Goal: Task Accomplishment & Management: Manage account settings

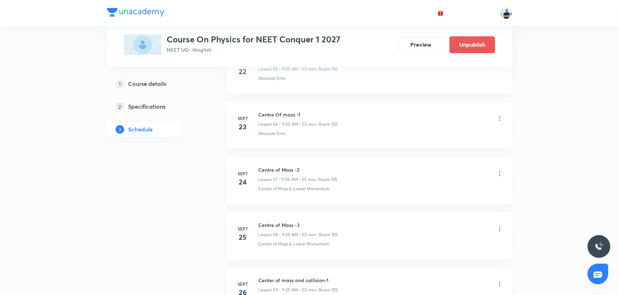
scroll to position [3700, 0]
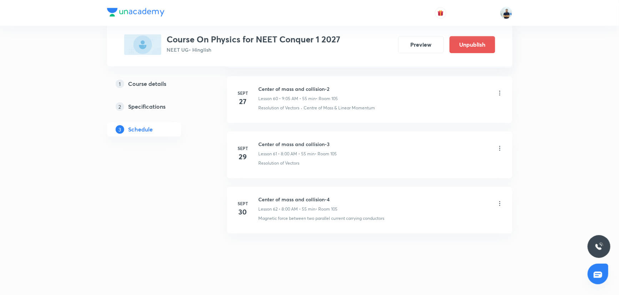
click at [267, 196] on h6 "Center of mass and collision-4" at bounding box center [297, 199] width 79 height 7
copy h6 "Center of mass and collision-4"
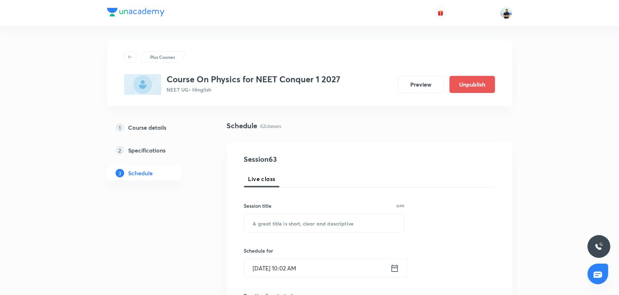
scroll to position [0, 0]
click at [279, 225] on input "text" at bounding box center [324, 223] width 160 height 18
paste input "Center of mass and collision-4"
type input "Center of mass and collision-5"
click at [286, 261] on input "[DATE] 10:02 AM" at bounding box center [317, 268] width 146 height 18
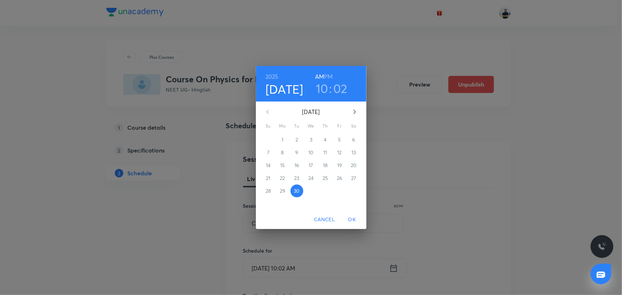
click at [353, 116] on icon "button" at bounding box center [354, 112] width 9 height 9
drag, startPoint x: 318, startPoint y: 149, endPoint x: 312, endPoint y: 150, distance: 6.5
click at [314, 151] on div "28 29 30 1 2 3 4 5 6 7 8 9 10 11 12 13 14 15 16 17 18 19 20 21 22 23 24 25 26 2…" at bounding box center [311, 165] width 111 height 64
click at [312, 137] on span "1" at bounding box center [311, 139] width 13 height 7
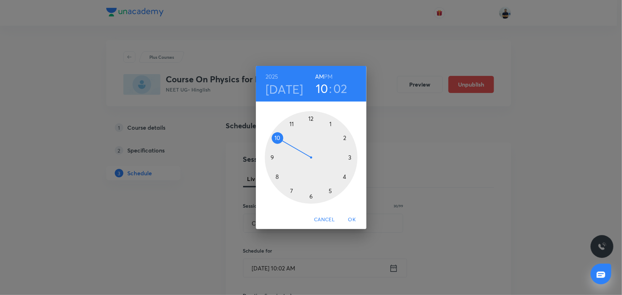
click at [322, 77] on h6 "AM" at bounding box center [319, 77] width 9 height 10
click at [278, 179] on div at bounding box center [311, 157] width 93 height 93
click at [310, 121] on div at bounding box center [311, 157] width 93 height 93
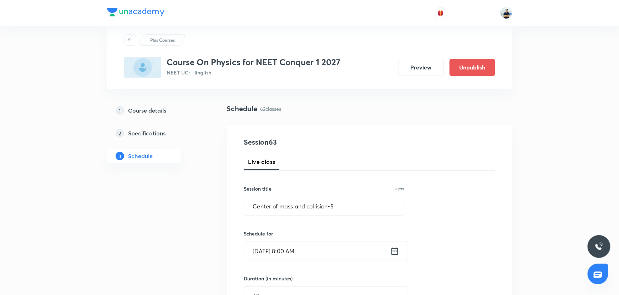
scroll to position [38, 0]
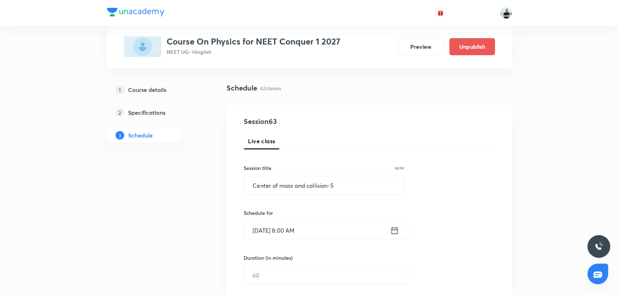
click at [267, 263] on div "Duration (in minutes) ​" at bounding box center [309, 269] width 130 height 31
click at [263, 279] on input "text" at bounding box center [325, 275] width 163 height 18
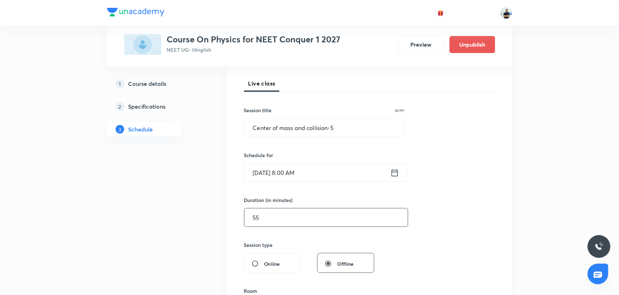
scroll to position [98, 0]
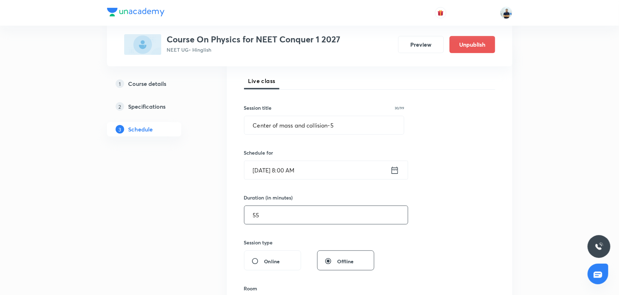
type input "55"
click at [272, 176] on input "Oct 1, 2025, 8:00 AM" at bounding box center [317, 170] width 146 height 18
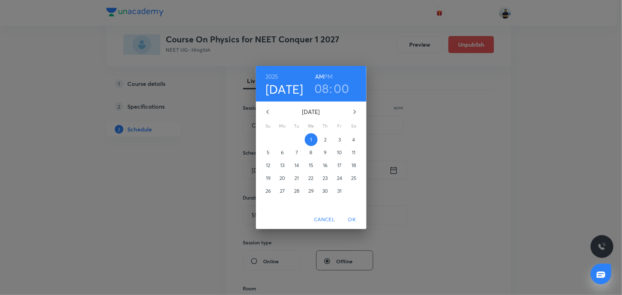
click at [338, 142] on p "3" at bounding box center [339, 139] width 2 height 7
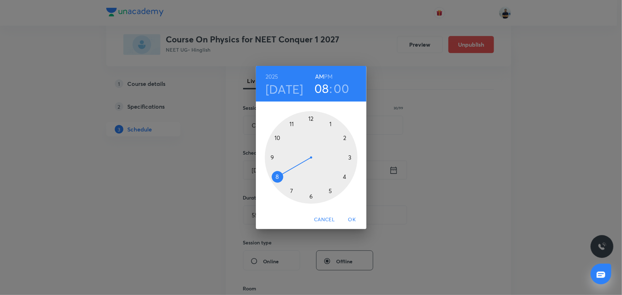
click at [355, 217] on span "OK" at bounding box center [352, 219] width 17 height 9
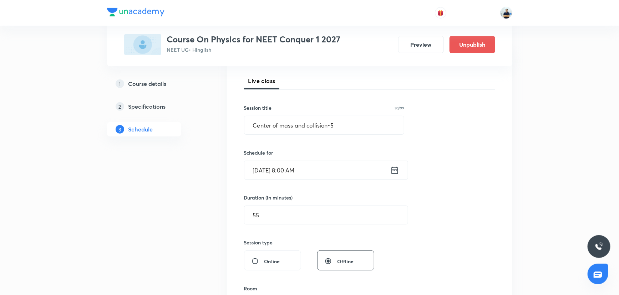
click at [281, 173] on input "Oct 3, 2025, 8:00 AM" at bounding box center [317, 170] width 146 height 18
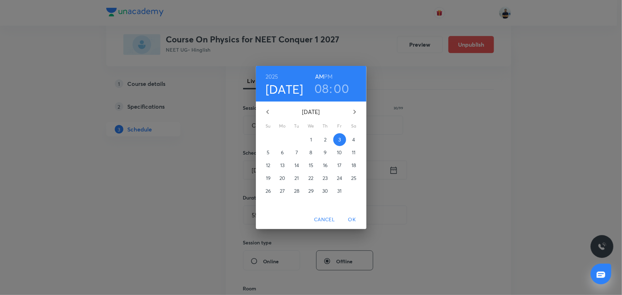
click at [354, 221] on span "OK" at bounding box center [352, 219] width 17 height 9
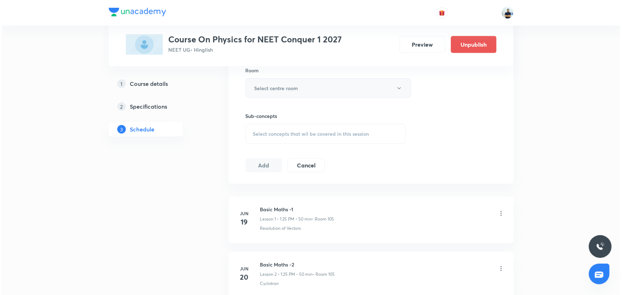
scroll to position [310, 0]
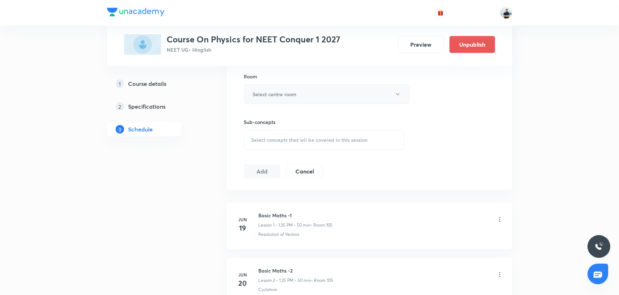
click at [283, 88] on button "Select centre room" at bounding box center [326, 94] width 165 height 20
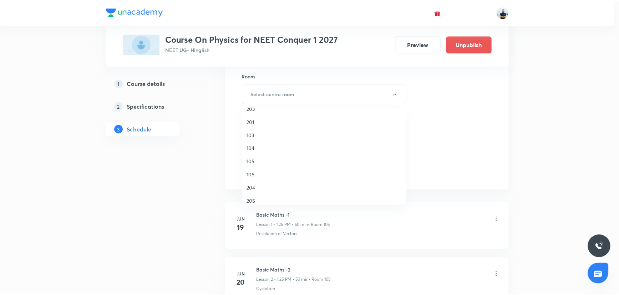
scroll to position [61, 0]
click at [256, 149] on span "105" at bounding box center [326, 148] width 156 height 7
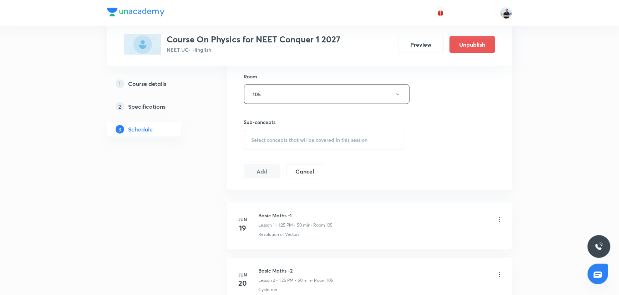
click at [323, 143] on div "Select concepts that wil be covered in this session" at bounding box center [324, 140] width 160 height 20
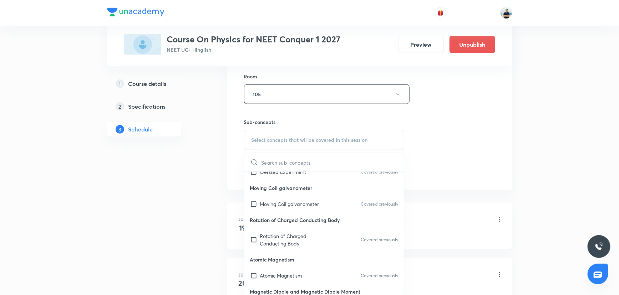
scroll to position [454, 0]
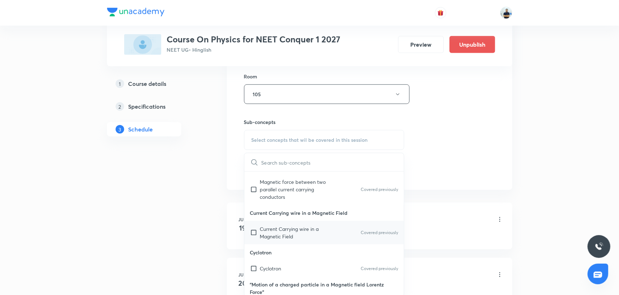
click at [268, 221] on div "Current Carrying wire in a Magnetic Field Covered previously" at bounding box center [324, 233] width 160 height 24
checkbox input "true"
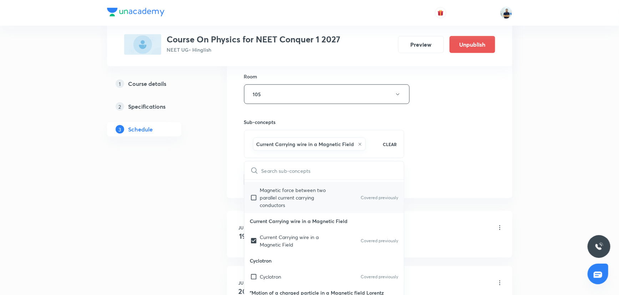
click at [264, 204] on p "Magnetic force between two parallel current carrying conductors" at bounding box center [296, 197] width 72 height 22
checkbox input "true"
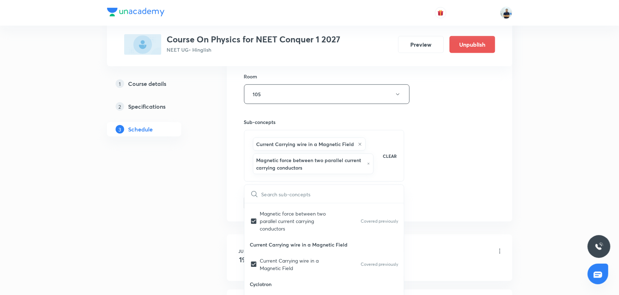
click at [470, 186] on div "Session 63 Live class Session title 30/99 Center of mass and collision-5 ​ Sche…" at bounding box center [369, 27] width 251 height 367
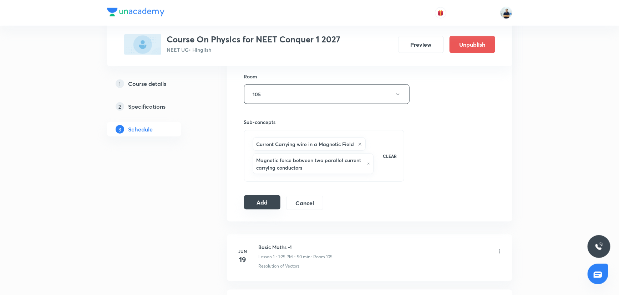
click at [260, 199] on button "Add" at bounding box center [262, 202] width 37 height 14
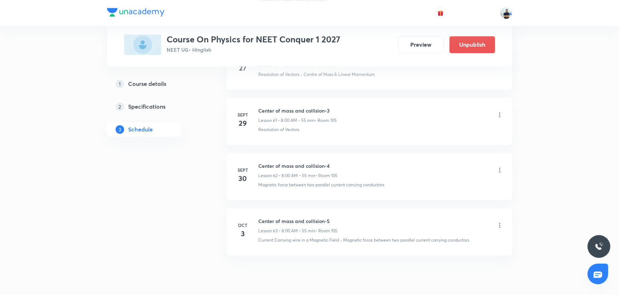
scroll to position [3427, 0]
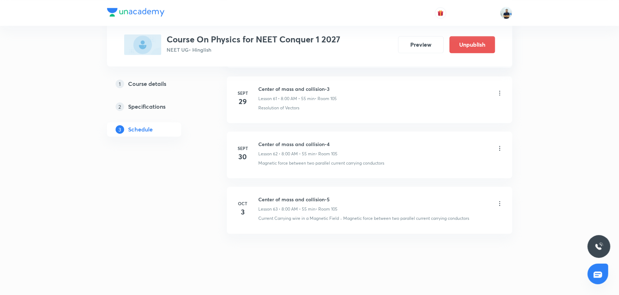
click at [281, 196] on h6 "Center of mass and collision-5" at bounding box center [297, 199] width 79 height 7
copy h6 "Center of mass and collision-5"
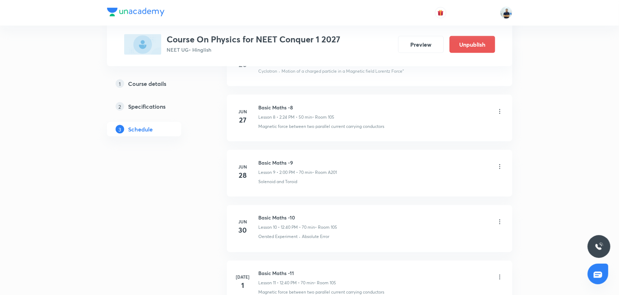
scroll to position [0, 0]
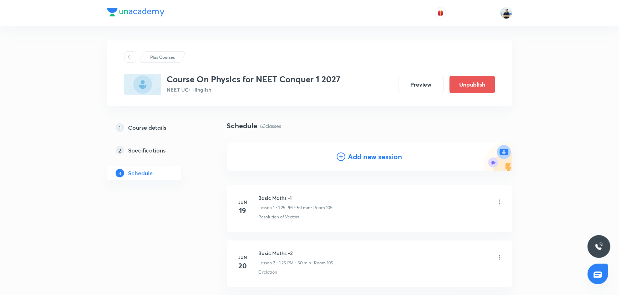
click at [365, 155] on h4 "Add new session" at bounding box center [375, 157] width 54 height 11
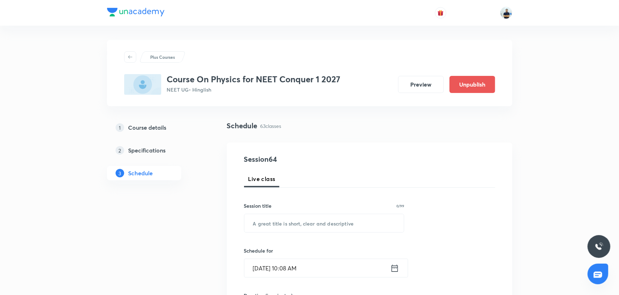
click at [297, 229] on input "text" at bounding box center [324, 223] width 160 height 18
paste input "Center of mass and collision-5"
type input "Center of mass and collision-6"
click at [321, 271] on input "Sept 30, 2025, 10:08 AM" at bounding box center [317, 268] width 146 height 18
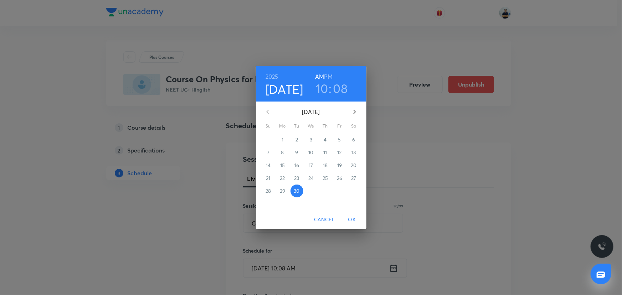
click at [354, 114] on icon "button" at bounding box center [354, 112] width 9 height 9
click at [351, 142] on span "4" at bounding box center [354, 139] width 13 height 7
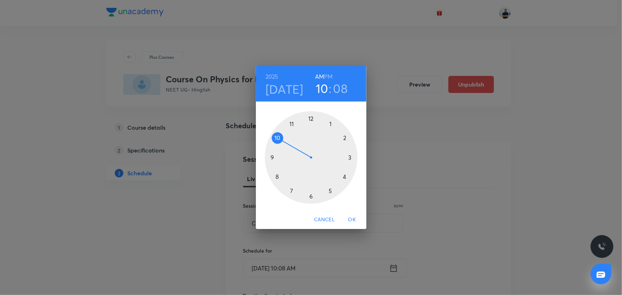
click at [274, 180] on div at bounding box center [311, 157] width 93 height 93
click at [311, 118] on div at bounding box center [311, 157] width 93 height 93
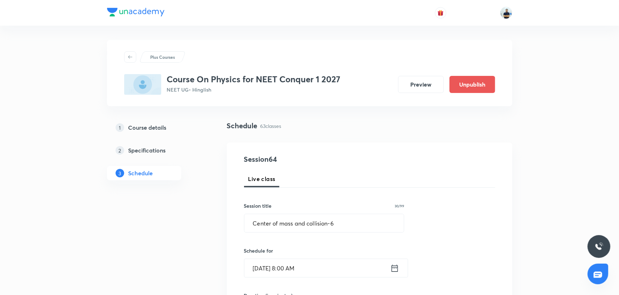
scroll to position [38, 0]
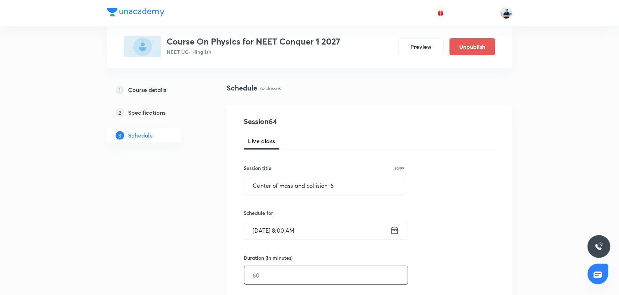
click at [266, 275] on input "text" at bounding box center [325, 275] width 163 height 18
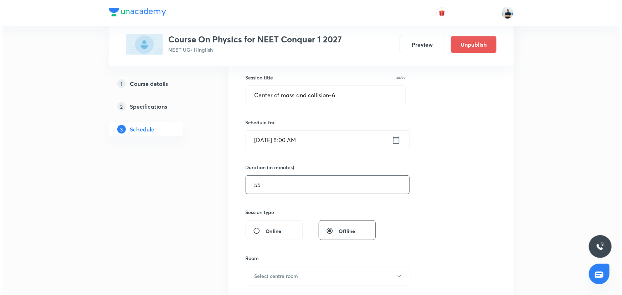
scroll to position [136, 0]
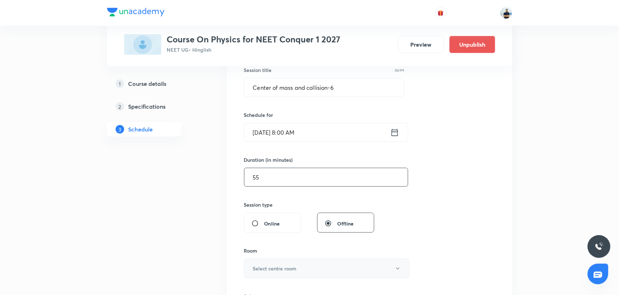
type input "55"
click at [294, 267] on h6 "Select centre room" at bounding box center [275, 268] width 44 height 7
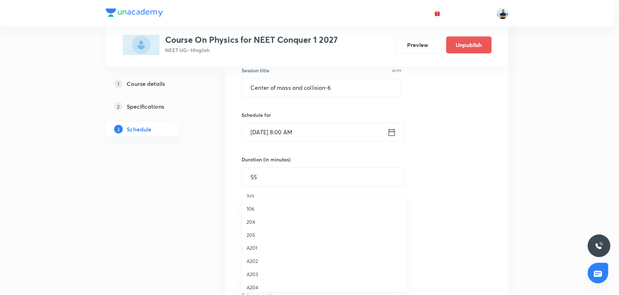
scroll to position [94, 0]
click at [260, 205] on span "105" at bounding box center [326, 202] width 156 height 7
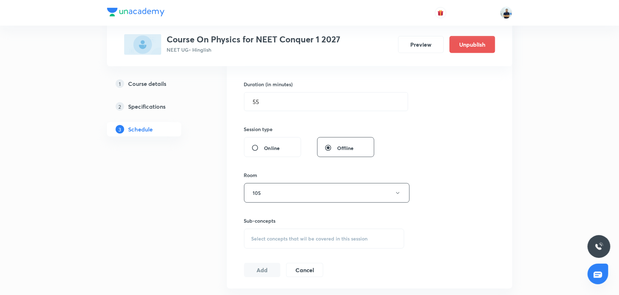
click at [301, 230] on div "Select concepts that wil be covered in this session" at bounding box center [324, 239] width 160 height 20
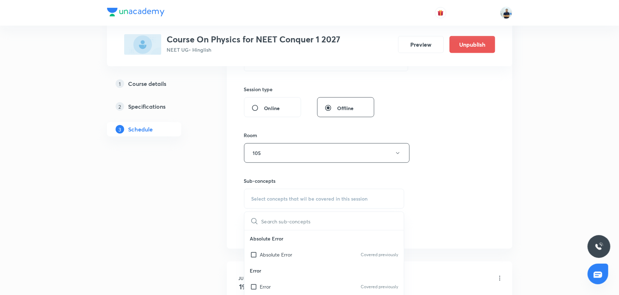
scroll to position [257, 0]
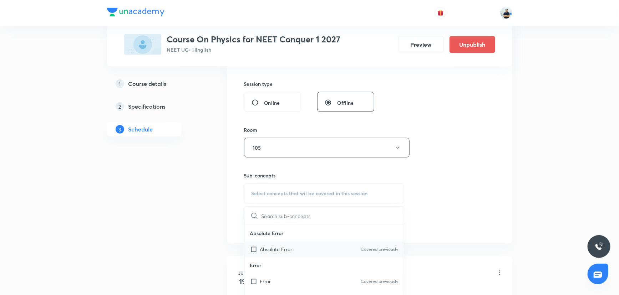
click at [268, 252] on div "Absolute Error Covered previously" at bounding box center [324, 249] width 160 height 16
checkbox input "true"
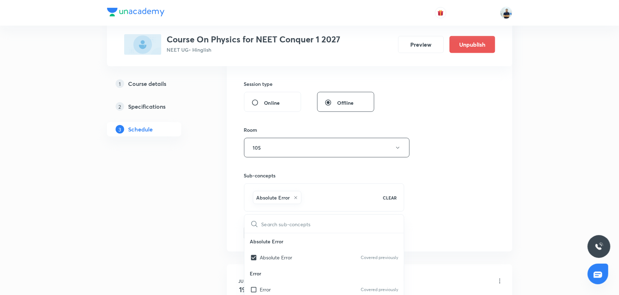
click at [507, 220] on div "Session 64 Live class Session title 30/99 Center of mass and collision-6 ​ Sche…" at bounding box center [369, 69] width 285 height 366
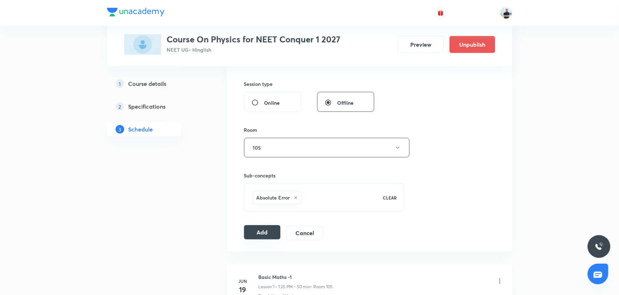
click at [267, 231] on button "Add" at bounding box center [262, 232] width 37 height 14
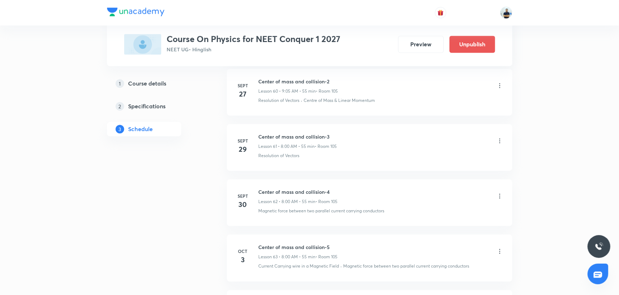
scroll to position [3483, 0]
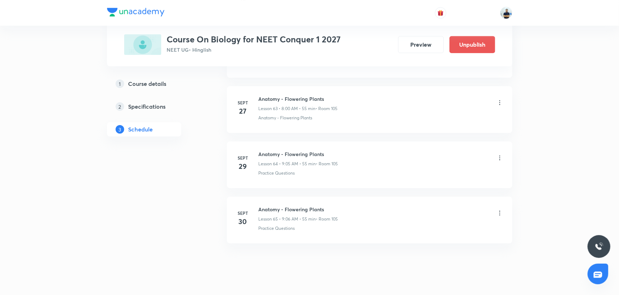
scroll to position [3866, 0]
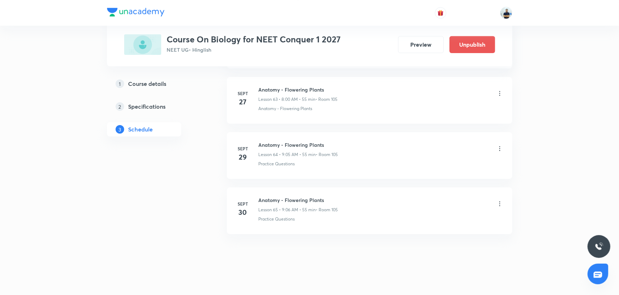
click at [286, 196] on h6 "Anatomy - Flowering Plants" at bounding box center [298, 199] width 80 height 7
copy h6 "Anatomy - Flowering Plants"
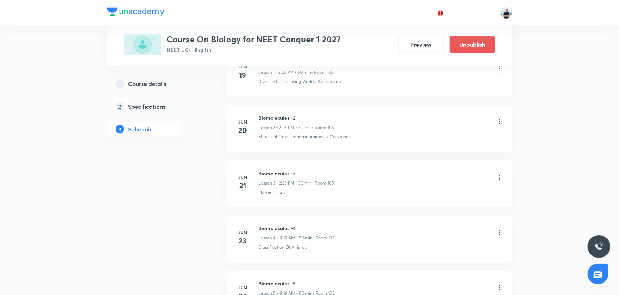
scroll to position [0, 0]
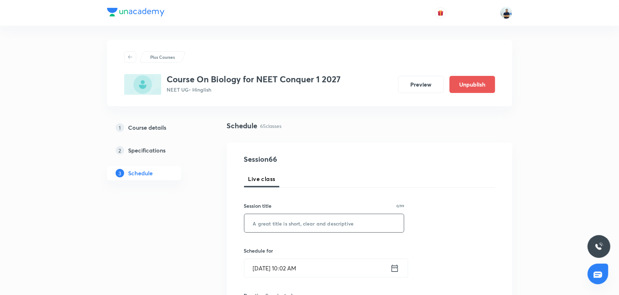
click at [291, 220] on input "text" at bounding box center [324, 223] width 160 height 18
paste input "Anatomy - Flowering Plants"
type input "Anatomy - Flowering Plants"
click at [285, 267] on input "Sept 30, 2025, 10:02 AM" at bounding box center [317, 268] width 146 height 18
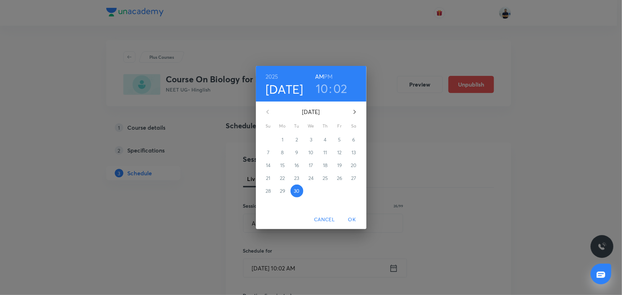
click at [358, 113] on icon "button" at bounding box center [354, 112] width 9 height 9
click at [338, 140] on p "3" at bounding box center [339, 139] width 2 height 7
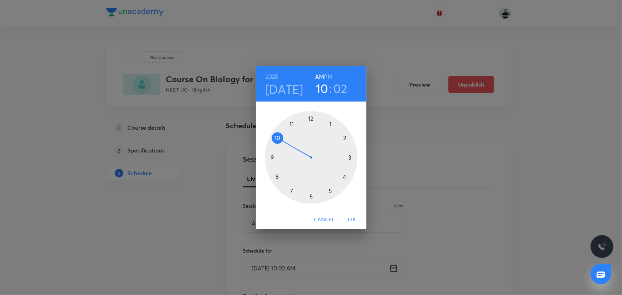
click at [317, 85] on h3 "10" at bounding box center [322, 88] width 12 height 15
click at [280, 173] on div at bounding box center [311, 157] width 93 height 93
click at [310, 118] on div at bounding box center [311, 157] width 93 height 93
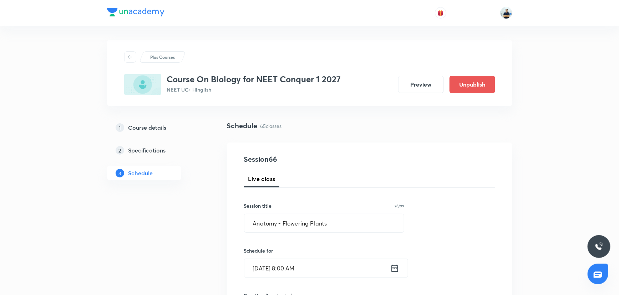
click at [306, 265] on input "Oct 3, 2025, 8:00 AM" at bounding box center [317, 268] width 146 height 18
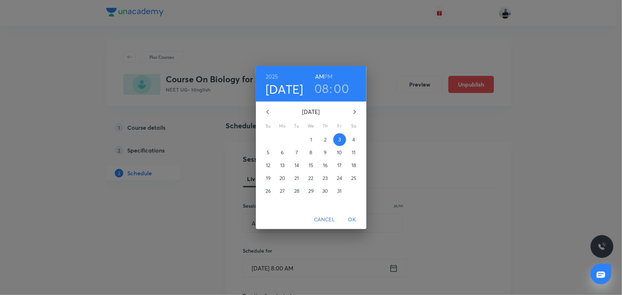
click at [323, 90] on h3 "08" at bounding box center [321, 88] width 15 height 15
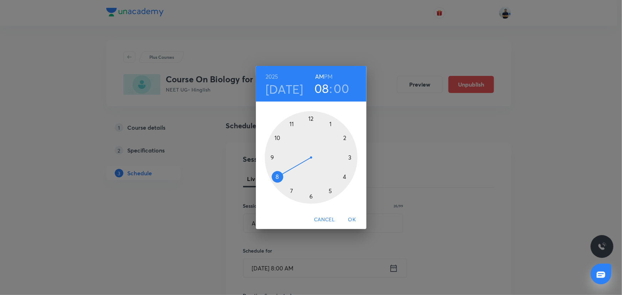
click at [271, 157] on div at bounding box center [311, 157] width 93 height 93
click at [333, 123] on div at bounding box center [311, 157] width 93 height 93
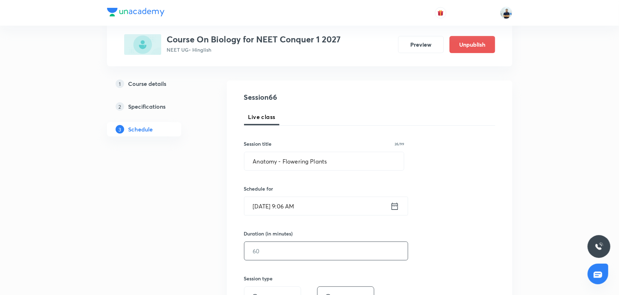
scroll to position [68, 0]
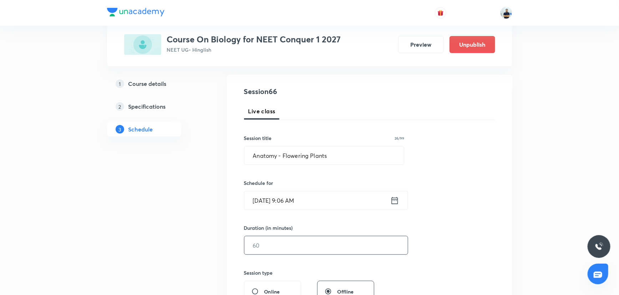
click at [281, 248] on input "text" at bounding box center [325, 245] width 163 height 18
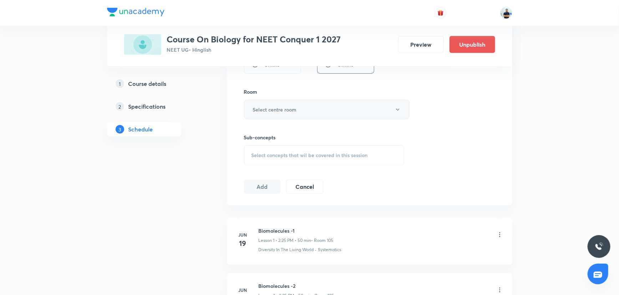
type input "55"
click at [304, 103] on button "Select centre room" at bounding box center [326, 110] width 165 height 20
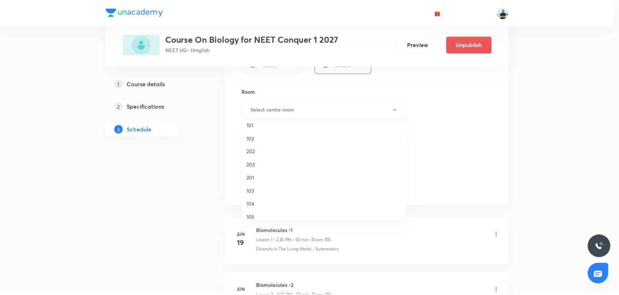
scroll to position [22, 0]
click at [264, 196] on li "105" at bounding box center [326, 202] width 165 height 13
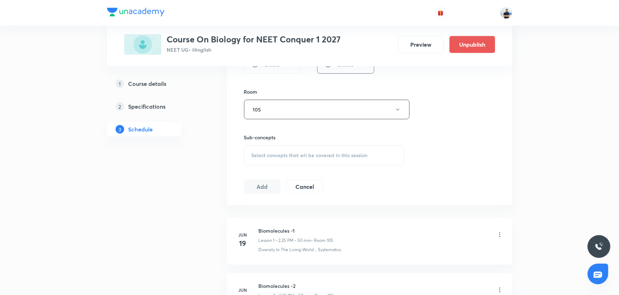
click at [349, 154] on span "Select concepts that wil be covered in this session" at bounding box center [309, 156] width 116 height 6
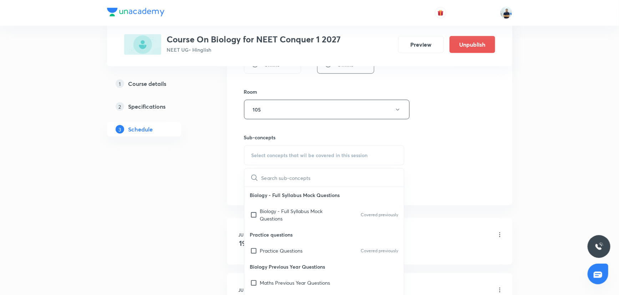
scroll to position [681, 0]
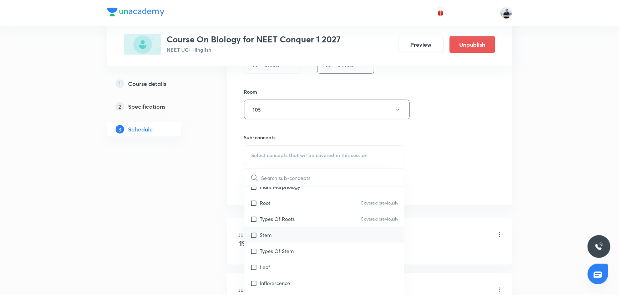
click at [282, 227] on div "Stem" at bounding box center [324, 235] width 160 height 16
checkbox input "true"
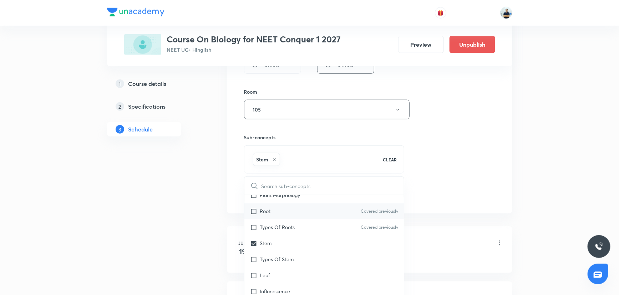
click at [276, 212] on div "Root Covered previously" at bounding box center [324, 212] width 160 height 16
checkbox input "true"
click at [480, 200] on div "Session 66 Live class Session title 26/99 Anatomy - Flowering Plants ​ Schedule…" at bounding box center [369, 30] width 251 height 343
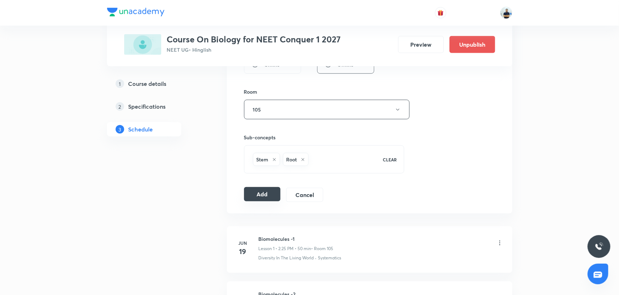
click at [268, 195] on button "Add" at bounding box center [262, 194] width 37 height 14
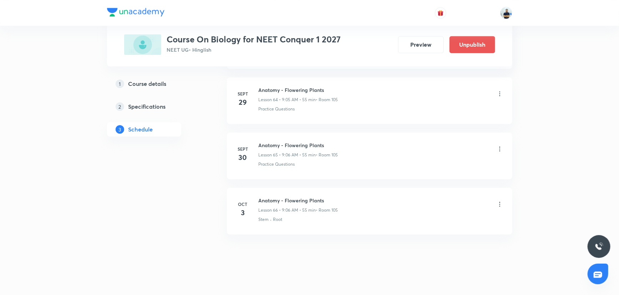
scroll to position [3594, 0]
click at [282, 196] on h6 "Anatomy - Flowering Plants" at bounding box center [298, 199] width 80 height 7
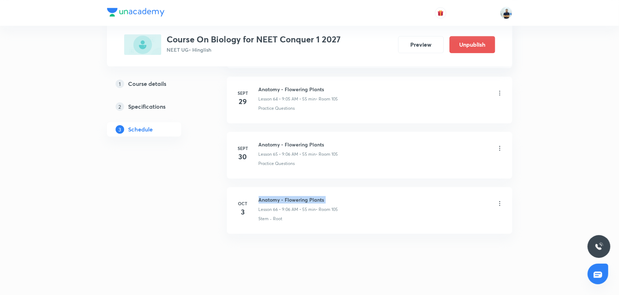
copy h6 "Anatomy - Flowering Plants"
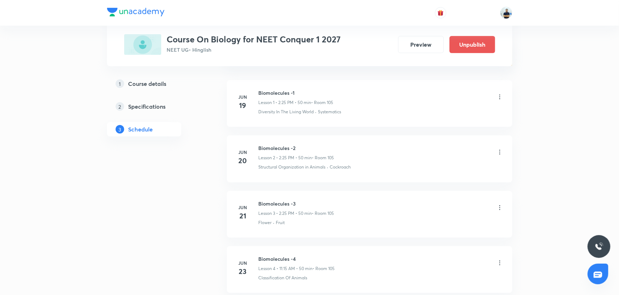
scroll to position [0, 0]
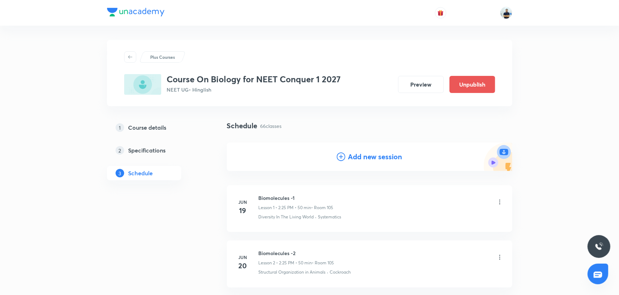
click at [357, 157] on h4 "Add new session" at bounding box center [375, 157] width 54 height 11
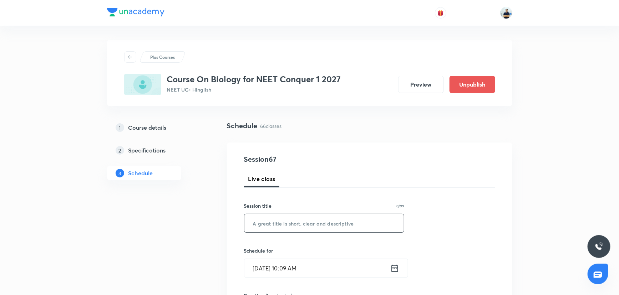
click at [287, 229] on input "text" at bounding box center [324, 223] width 160 height 18
paste input "Anatomy - Flowering Plants"
type input "Anatomy - Flowering Plants"
click at [288, 260] on input "Sept 30, 2025, 10:09 AM" at bounding box center [317, 268] width 146 height 18
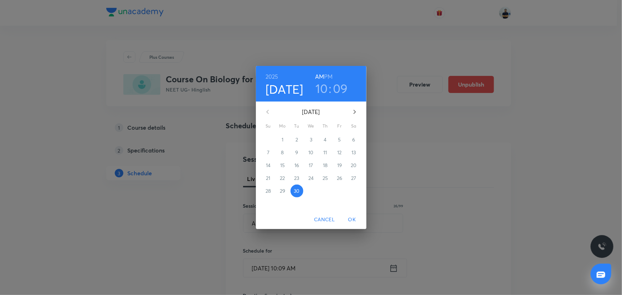
click at [358, 106] on button "button" at bounding box center [354, 111] width 17 height 17
click at [351, 141] on span "4" at bounding box center [354, 139] width 13 height 7
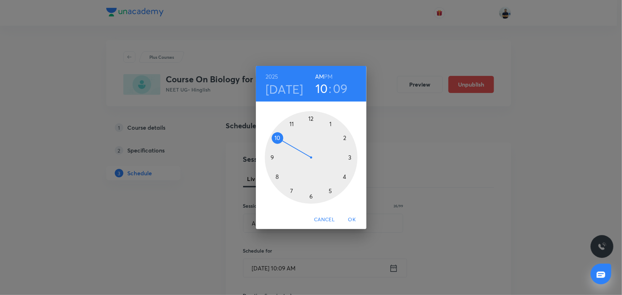
click at [274, 159] on div at bounding box center [311, 157] width 93 height 93
click at [330, 124] on div at bounding box center [311, 157] width 93 height 93
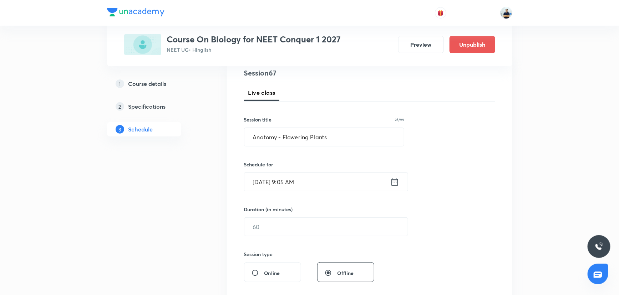
scroll to position [113, 0]
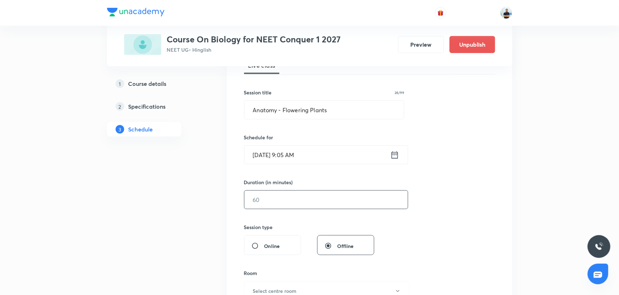
click at [271, 196] on input "text" at bounding box center [325, 200] width 163 height 18
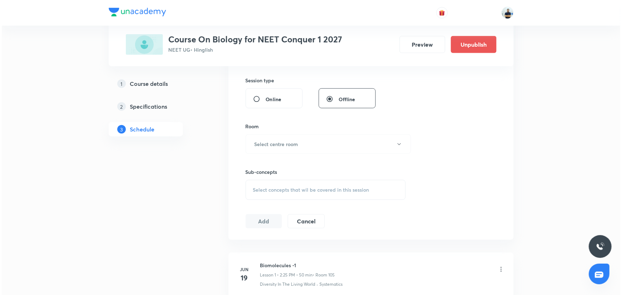
scroll to position [257, 0]
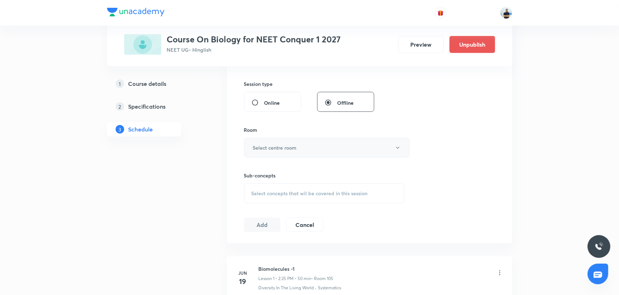
type input "55"
click at [283, 143] on button "Select centre room" at bounding box center [326, 148] width 165 height 20
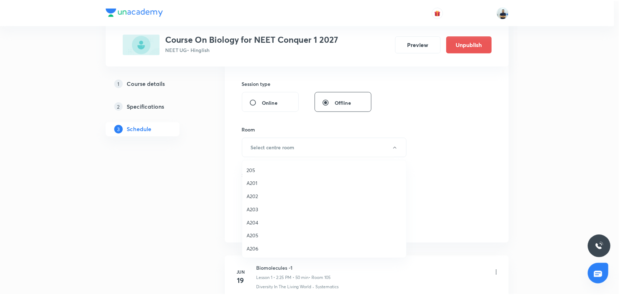
scroll to position [64, 0]
click at [257, 202] on span "105" at bounding box center [326, 198] width 156 height 7
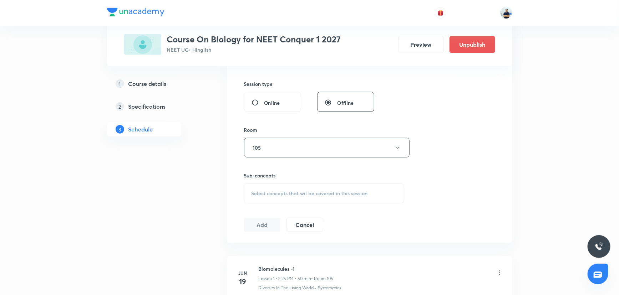
click at [317, 193] on span "Select concepts that wil be covered in this session" at bounding box center [309, 194] width 116 height 6
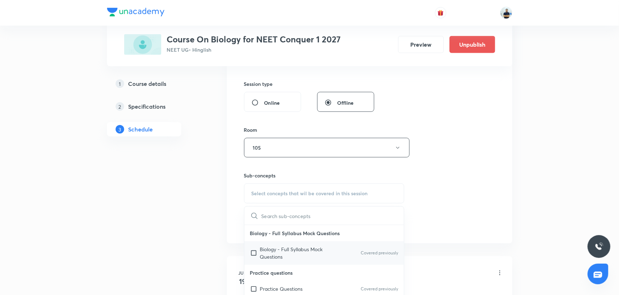
click at [302, 256] on p "Biology - Full Syllabus Mock Questions" at bounding box center [296, 253] width 72 height 15
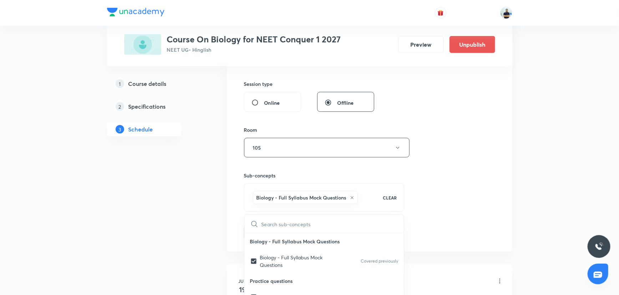
checkbox input "true"
click at [473, 187] on div "Session 67 Live class Session title 26/99 Anatomy - Flowering Plants ​ Schedule…" at bounding box center [369, 68] width 251 height 343
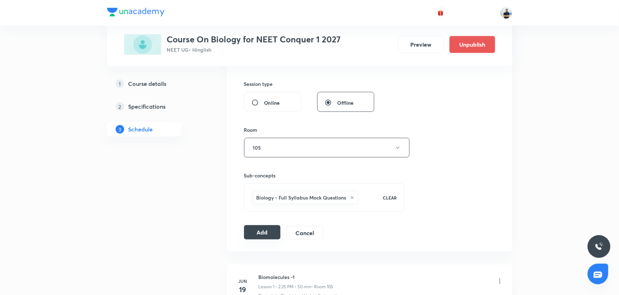
click at [252, 228] on button "Add" at bounding box center [262, 232] width 37 height 14
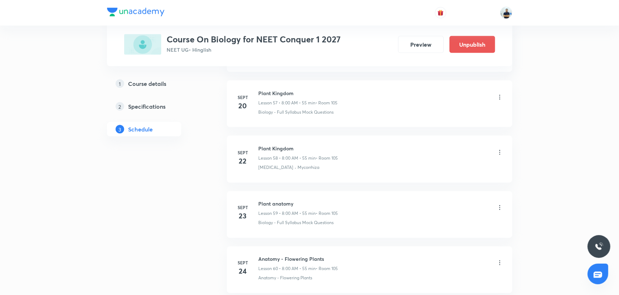
scroll to position [3649, 0]
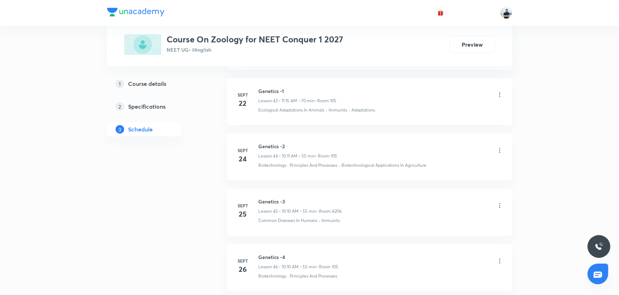
scroll to position [2872, 0]
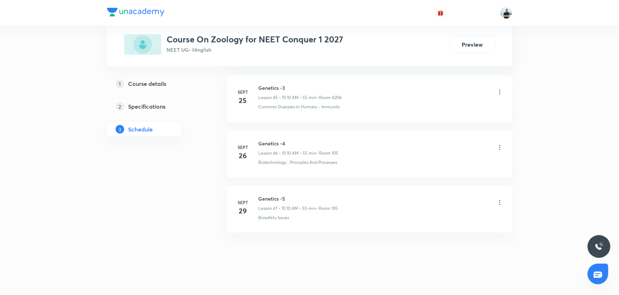
click at [279, 195] on h6 "Genetics -5" at bounding box center [298, 198] width 80 height 7
copy h6 "Genetics -5"
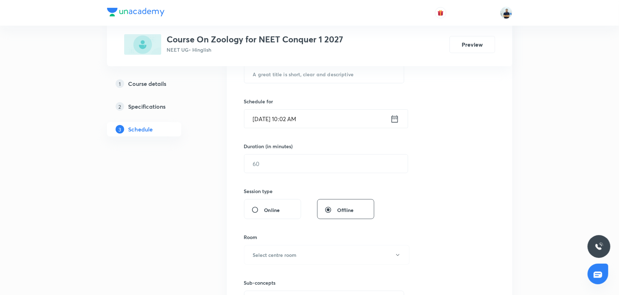
scroll to position [0, 0]
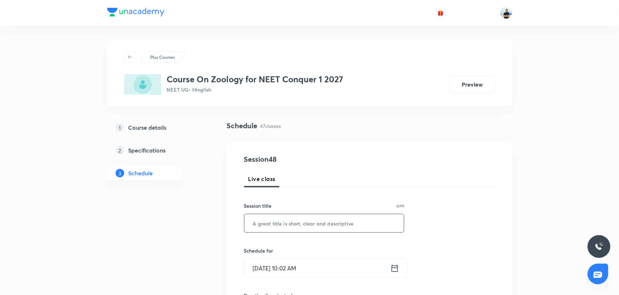
click at [290, 228] on input "text" at bounding box center [324, 223] width 160 height 18
paste input "Genetics -5"
type input "Genetics -6"
click at [305, 264] on input "[DATE] 10:02 AM" at bounding box center [317, 268] width 146 height 18
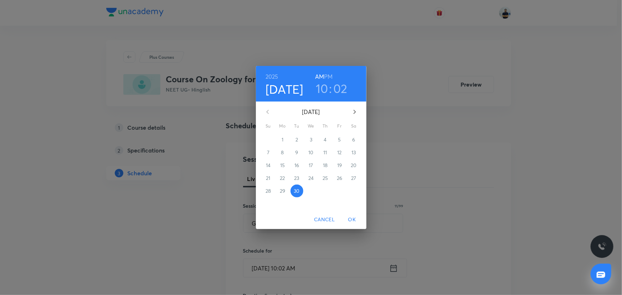
click at [354, 111] on icon "button" at bounding box center [354, 112] width 9 height 9
click at [338, 143] on button "3" at bounding box center [339, 139] width 13 height 13
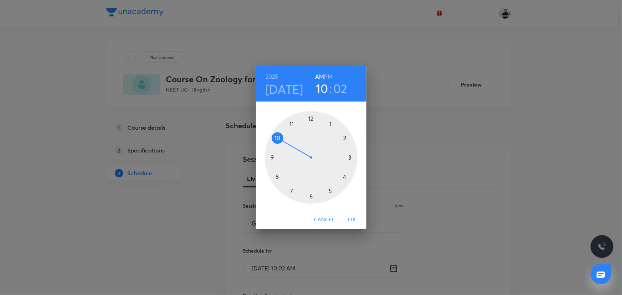
click at [282, 137] on div at bounding box center [311, 157] width 93 height 93
click at [346, 137] on div at bounding box center [311, 157] width 93 height 93
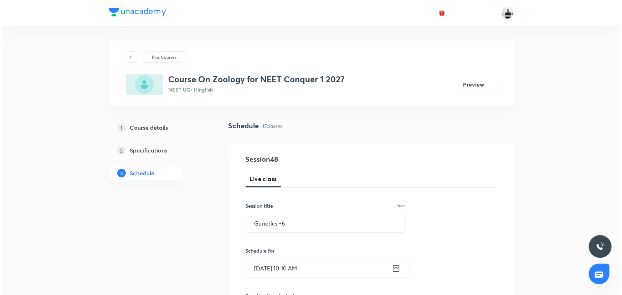
scroll to position [227, 0]
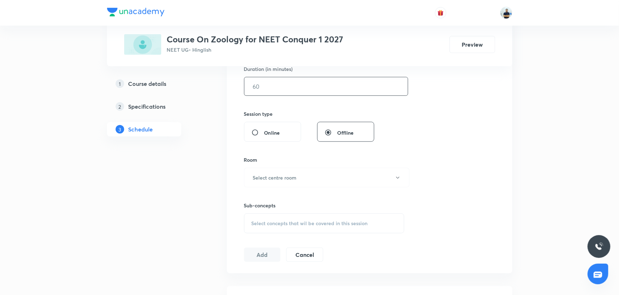
click at [267, 85] on input "text" at bounding box center [325, 86] width 163 height 18
type input "55"
click at [291, 178] on h6 "Select centre room" at bounding box center [275, 177] width 44 height 7
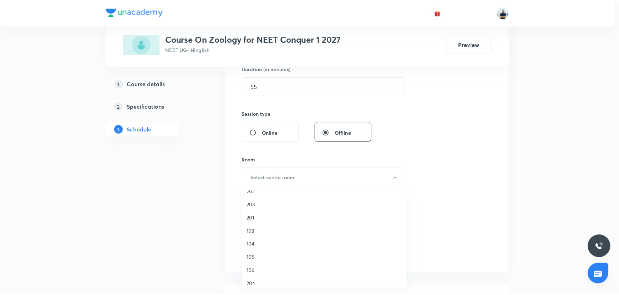
scroll to position [26, 0]
drag, startPoint x: 256, startPoint y: 267, endPoint x: 268, endPoint y: 258, distance: 15.5
click at [257, 267] on span "105" at bounding box center [326, 266] width 156 height 7
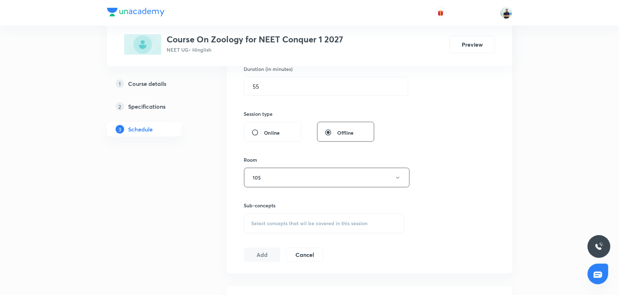
click at [338, 216] on div "Select concepts that wil be covered in this session" at bounding box center [324, 224] width 160 height 20
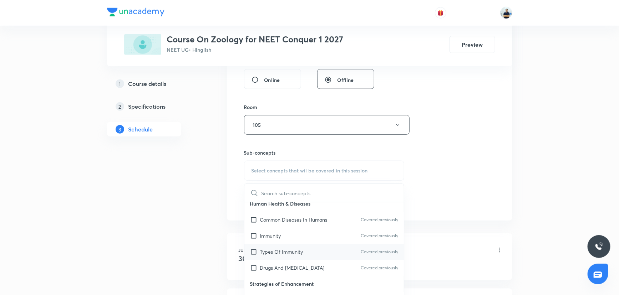
scroll to position [7, 0]
drag, startPoint x: 288, startPoint y: 256, endPoint x: 277, endPoint y: 250, distance: 13.6
click at [287, 257] on div "Types Of Immunity Covered previously" at bounding box center [324, 252] width 160 height 16
checkbox input "true"
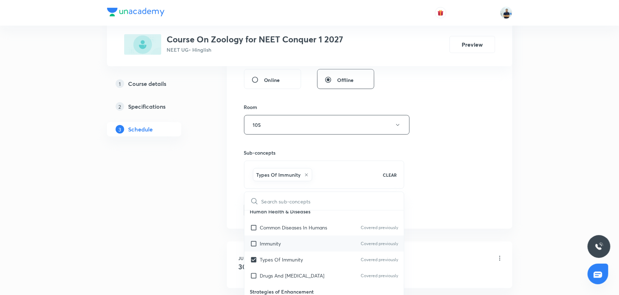
click at [276, 249] on div "Immunity Covered previously" at bounding box center [324, 244] width 160 height 16
checkbox input "true"
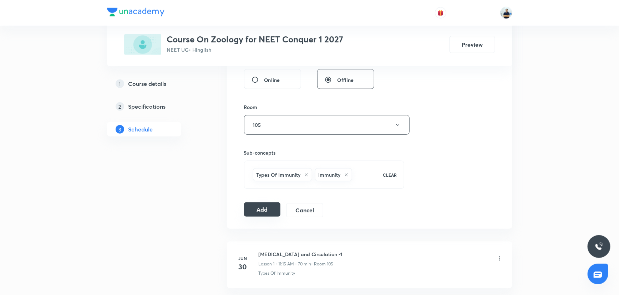
click at [262, 212] on button "Add" at bounding box center [262, 210] width 37 height 14
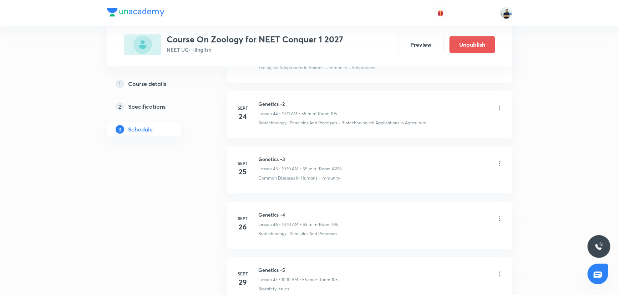
scroll to position [2600, 0]
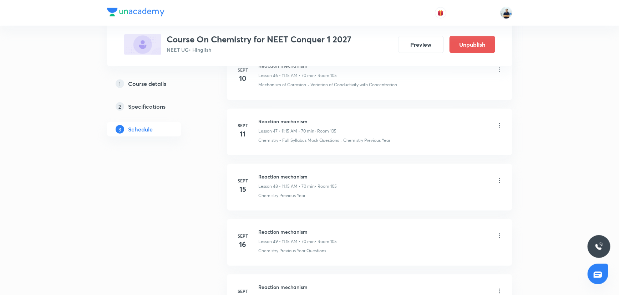
scroll to position [3535, 0]
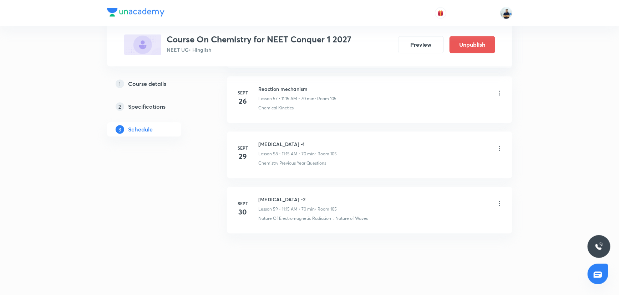
click at [270, 196] on h6 "Hydrocarbons -2" at bounding box center [297, 199] width 78 height 7
copy h6 "Hydrocarbons -2"
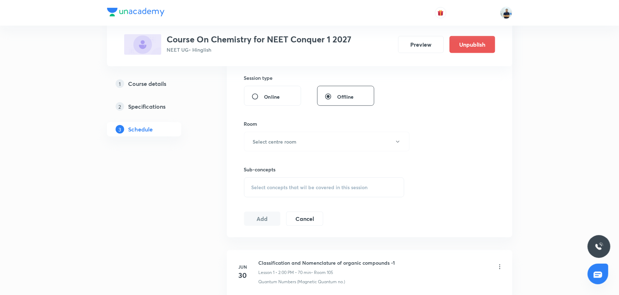
scroll to position [0, 0]
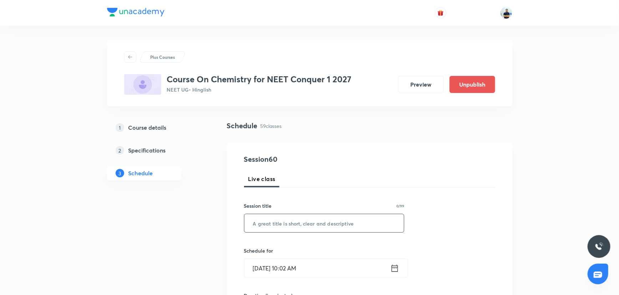
click at [273, 218] on input "text" at bounding box center [324, 223] width 160 height 18
paste input "Hydrocarbons -2"
type input "Hydrocarbons -3"
click at [306, 258] on div "Schedule for Sept 30, 2025, 10:02 AM ​" at bounding box center [324, 262] width 160 height 31
click at [302, 269] on input "Sept 30, 2025, 10:02 AM" at bounding box center [317, 268] width 146 height 18
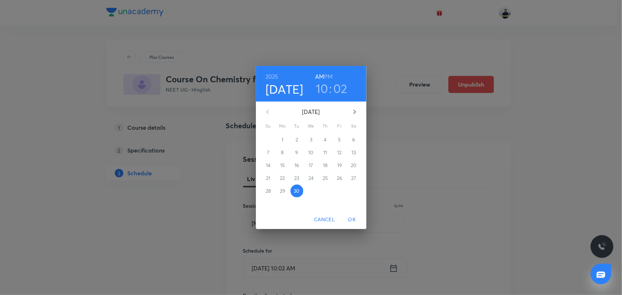
click at [356, 108] on icon "button" at bounding box center [354, 112] width 9 height 9
click at [344, 139] on span "3" at bounding box center [339, 139] width 13 height 7
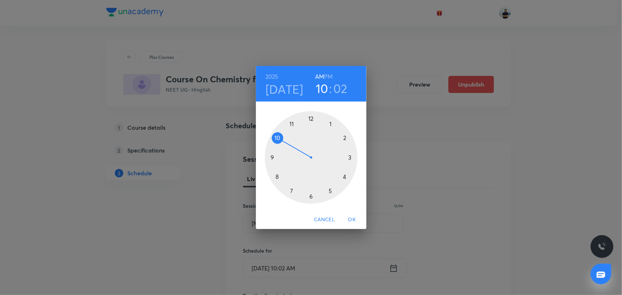
click at [295, 126] on div at bounding box center [311, 157] width 93 height 93
click at [344, 157] on div at bounding box center [311, 157] width 93 height 93
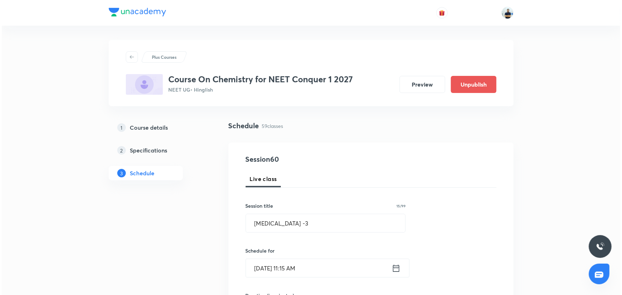
scroll to position [227, 0]
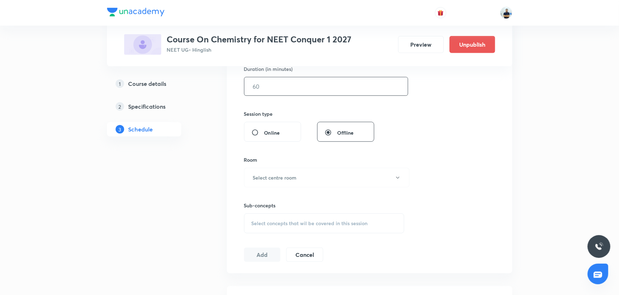
click at [267, 89] on input "text" at bounding box center [325, 86] width 163 height 18
type input "70"
click at [284, 181] on h6 "Select centre room" at bounding box center [275, 177] width 44 height 7
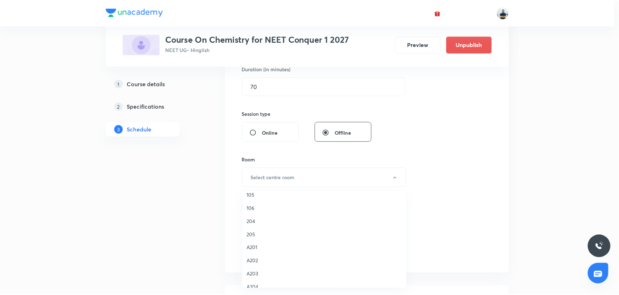
scroll to position [94, 0]
click at [261, 199] on span "105" at bounding box center [326, 198] width 156 height 7
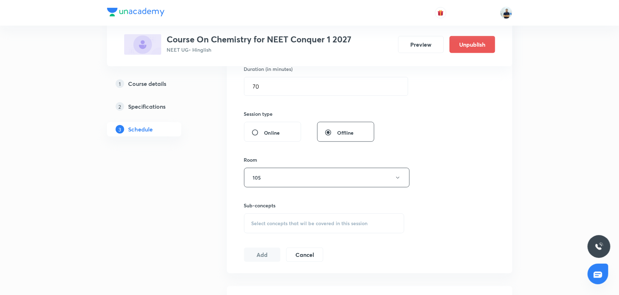
click at [330, 218] on div "Select concepts that wil be covered in this session" at bounding box center [324, 224] width 160 height 20
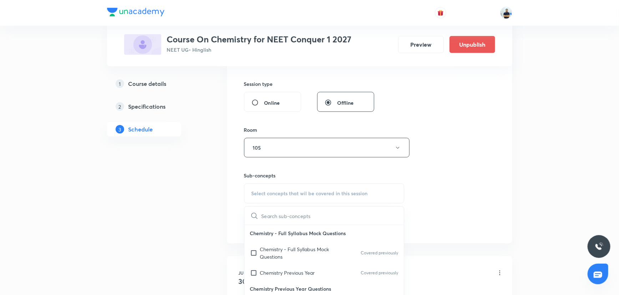
scroll to position [227, 0]
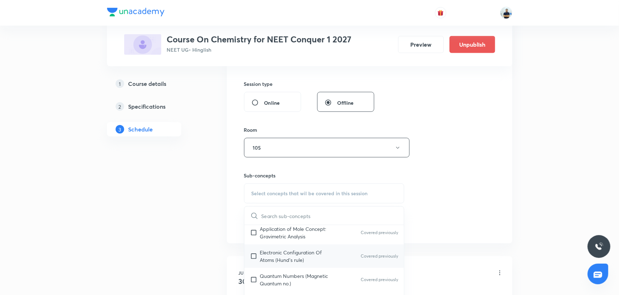
click at [292, 252] on p "Electronic Configuration Of Atoms (Hund's rule)" at bounding box center [296, 256] width 72 height 15
checkbox input "true"
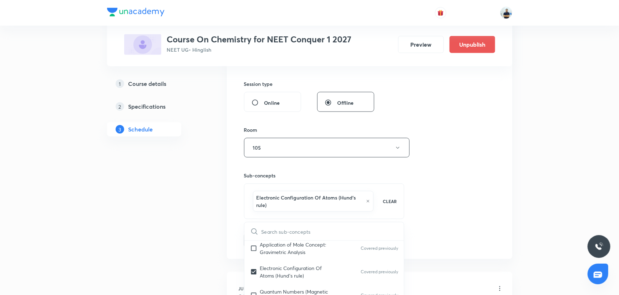
click at [483, 203] on div "Session 60 Live class Session title 15/99 Hydrocarbons -3 ​ Schedule for Oct 3,…" at bounding box center [369, 72] width 251 height 350
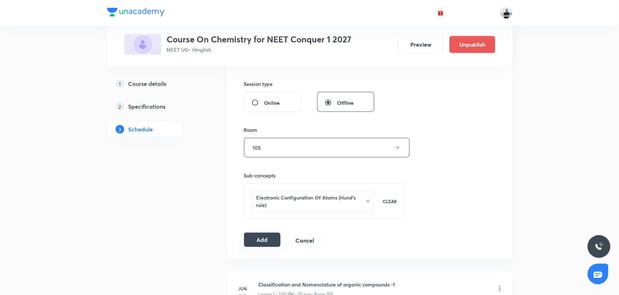
click at [267, 242] on button "Add" at bounding box center [262, 240] width 37 height 14
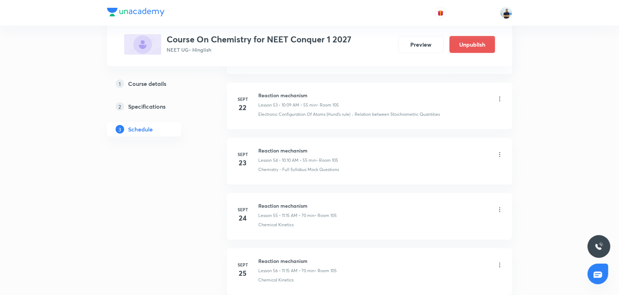
scroll to position [3262, 0]
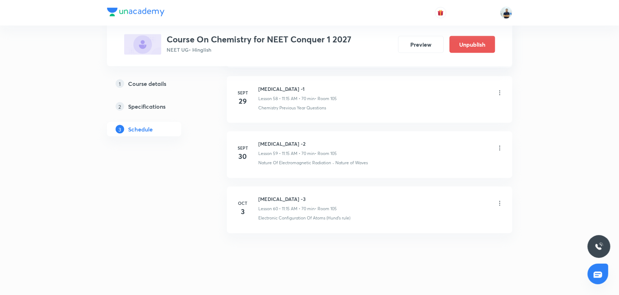
click at [281, 196] on h6 "Hydrocarbons -3" at bounding box center [297, 199] width 78 height 7
copy h6 "Hydrocarbons -3"
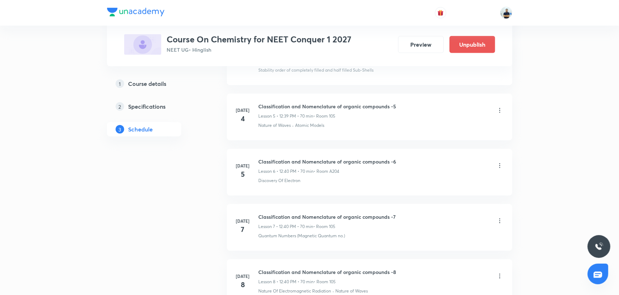
scroll to position [0, 0]
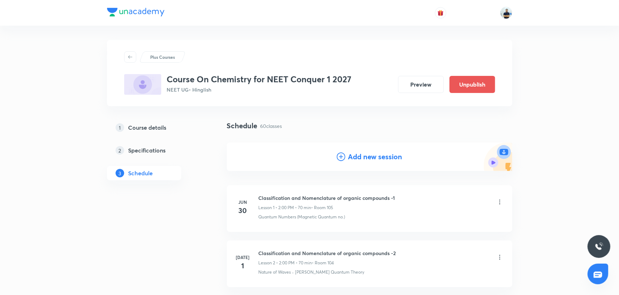
click at [354, 155] on h4 "Add new session" at bounding box center [375, 157] width 54 height 11
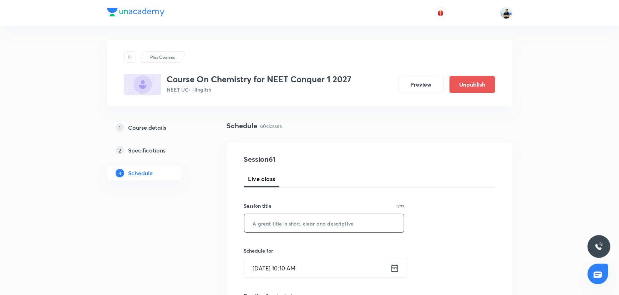
click at [289, 226] on input "text" at bounding box center [324, 223] width 160 height 18
paste input "Hydrocarbons -3"
type input "Hydrocarbons -4"
click at [288, 268] on input "Sept 30, 2025, 10:10 AM" at bounding box center [317, 268] width 146 height 18
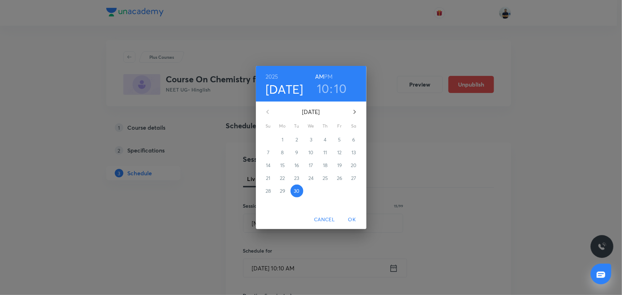
click at [353, 111] on icon "button" at bounding box center [354, 112] width 9 height 9
click at [357, 142] on span "4" at bounding box center [354, 139] width 13 height 7
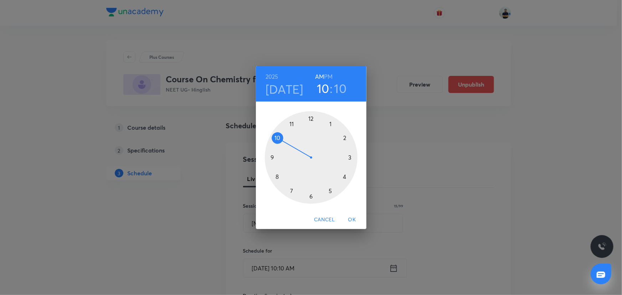
drag, startPoint x: 288, startPoint y: 119, endPoint x: 292, endPoint y: 127, distance: 9.4
click at [289, 119] on div at bounding box center [311, 157] width 93 height 93
click at [352, 159] on div at bounding box center [311, 157] width 93 height 93
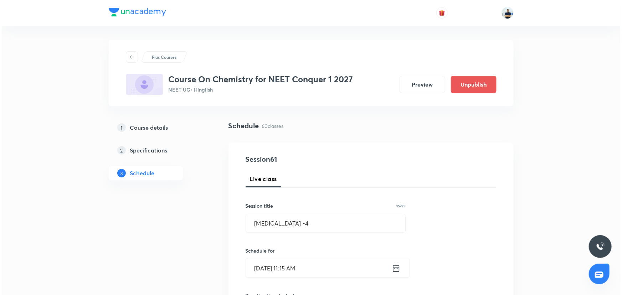
scroll to position [227, 0]
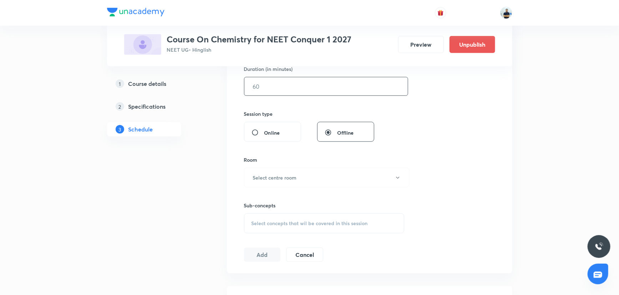
click at [268, 84] on input "text" at bounding box center [325, 86] width 163 height 18
type input "70"
click at [282, 172] on button "Select centre room" at bounding box center [326, 178] width 165 height 20
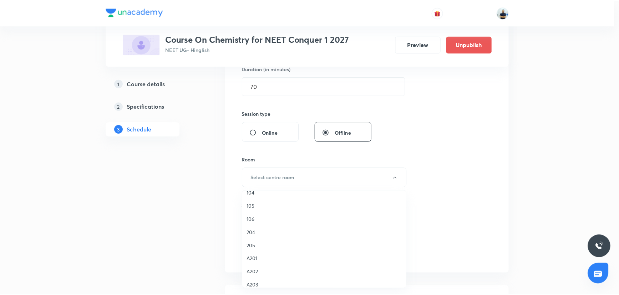
scroll to position [64, 0]
click at [258, 232] on span "105" at bounding box center [326, 228] width 156 height 7
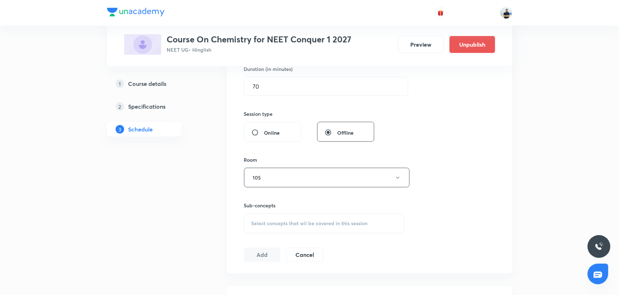
click at [324, 216] on div "Select concepts that wil be covered in this session" at bounding box center [324, 224] width 160 height 20
click at [290, 275] on div "Chemistry - Full Syllabus Mock Questions Covered previously" at bounding box center [324, 268] width 160 height 24
click at [492, 226] on div "Session 61 Live class Session title 15/99 Hydrocarbons -4 ​ Schedule for Oct 4,…" at bounding box center [369, 98] width 251 height 343
click at [261, 261] on button "Add" at bounding box center [262, 262] width 37 height 14
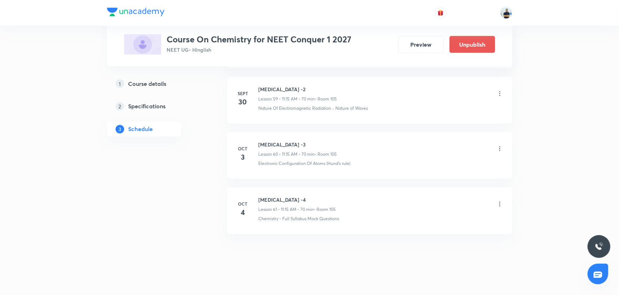
scroll to position [3318, 0]
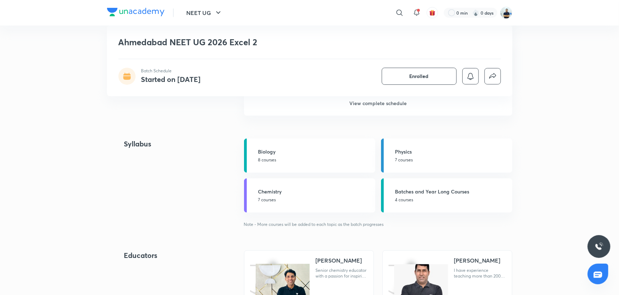
scroll to position [446, 0]
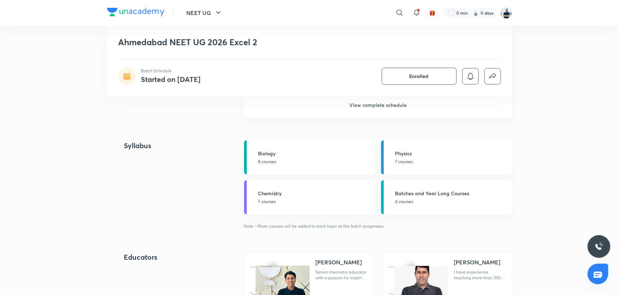
click at [377, 106] on h6 "View complete schedule" at bounding box center [378, 105] width 268 height 25
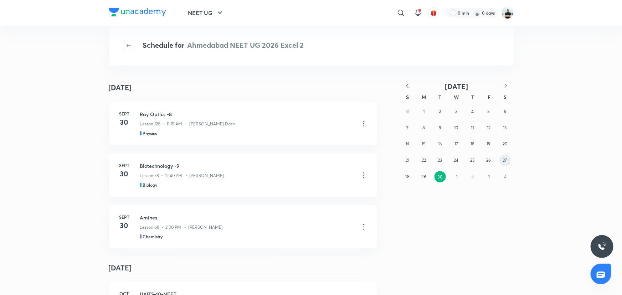
click at [503, 162] on abbr "27" at bounding box center [505, 160] width 4 height 5
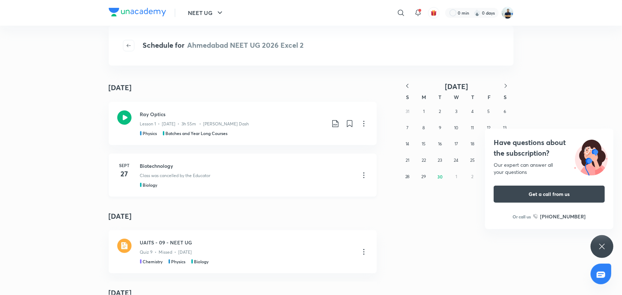
click at [176, 177] on p "Class was cancelled by the Educator" at bounding box center [175, 176] width 71 height 6
click at [363, 176] on icon at bounding box center [364, 175] width 9 height 9
click at [326, 190] on p "Go to course page" at bounding box center [310, 192] width 42 height 7
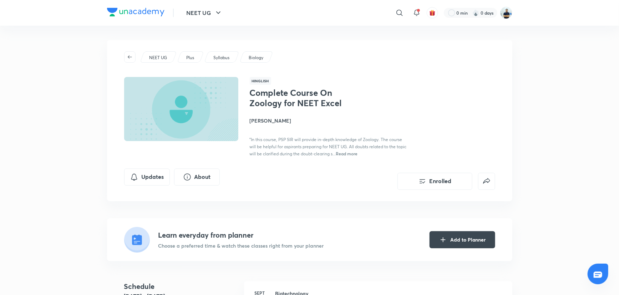
scroll to position [227, 0]
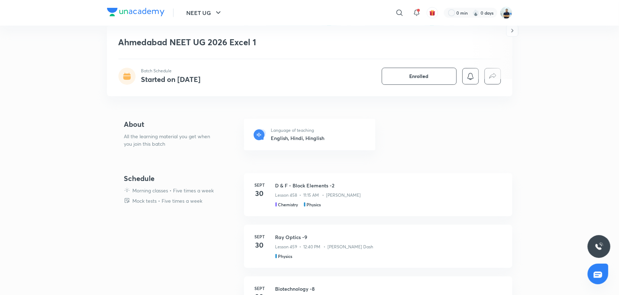
scroll to position [454, 0]
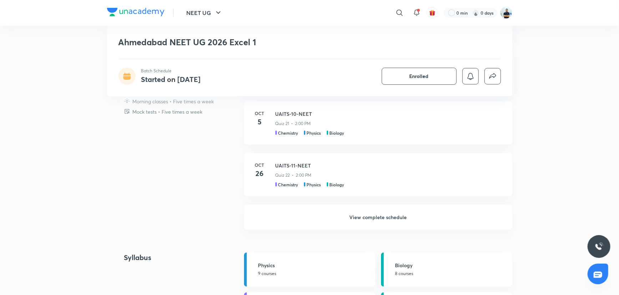
click at [379, 213] on h6 "View complete schedule" at bounding box center [378, 217] width 268 height 25
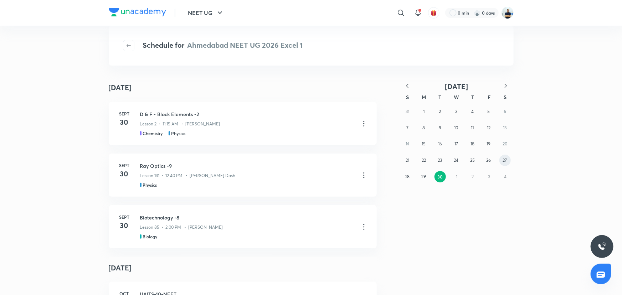
click at [506, 158] on abbr "27" at bounding box center [505, 160] width 4 height 5
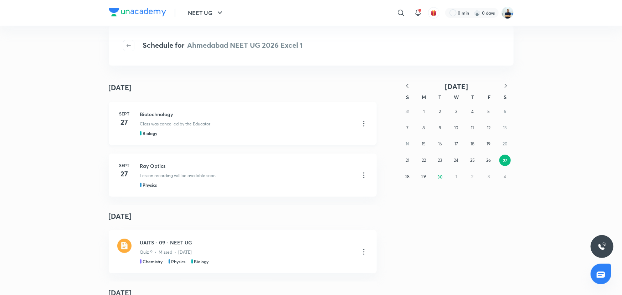
click at [201, 128] on div "Biotechnology Class was cancelled by the Educator Biology" at bounding box center [247, 124] width 214 height 26
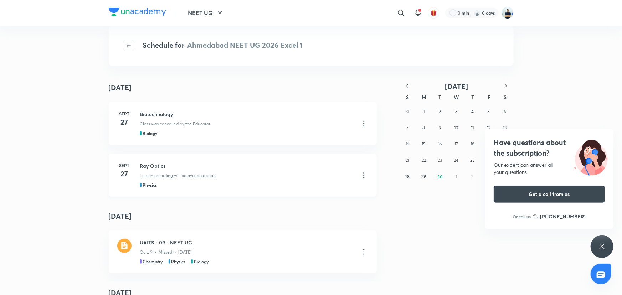
click at [188, 168] on h3 "Ray Optics" at bounding box center [247, 165] width 214 height 7
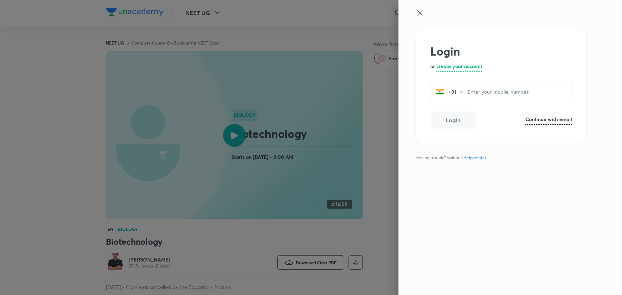
click at [234, 136] on div at bounding box center [311, 147] width 622 height 295
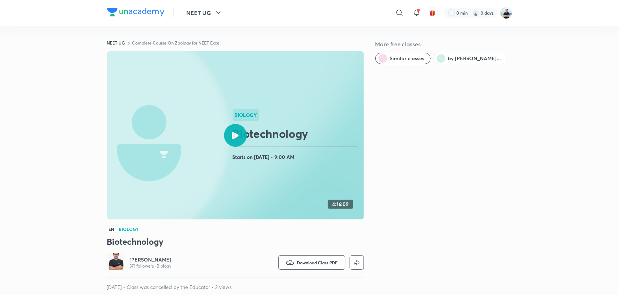
click at [236, 137] on icon at bounding box center [235, 135] width 7 height 7
click at [235, 138] on icon at bounding box center [235, 135] width 7 height 7
click at [235, 133] on icon at bounding box center [235, 135] width 7 height 7
click at [236, 139] on icon at bounding box center [235, 135] width 7 height 7
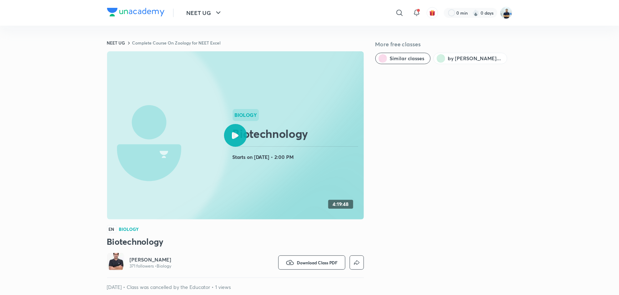
click at [236, 139] on icon at bounding box center [235, 135] width 7 height 7
click at [240, 132] on div at bounding box center [235, 135] width 23 height 23
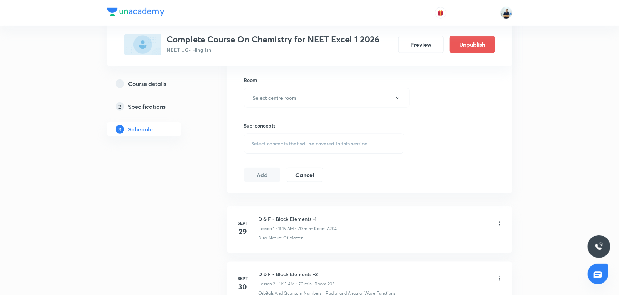
click at [287, 262] on li "[DATE] D & F - Block Elements -2 Lesson 2 • 11:15 AM • 70 min • Room 203 Orbita…" at bounding box center [369, 285] width 285 height 47
copy h6 "D & F - Block Elements -2"
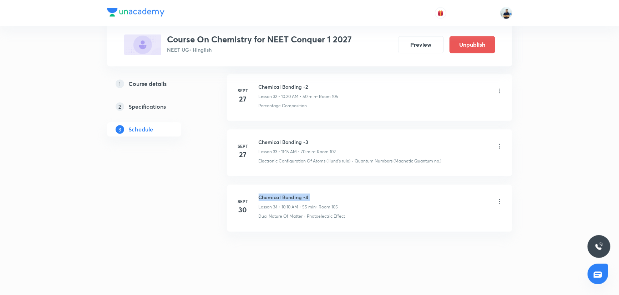
click at [284, 196] on h6 "Chemical Bonding -4" at bounding box center [298, 197] width 80 height 7
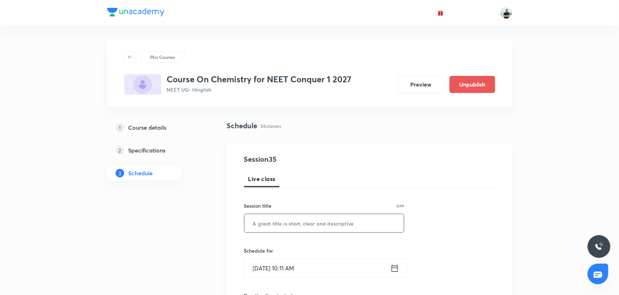
click at [306, 225] on input "text" at bounding box center [324, 223] width 160 height 18
paste input "Chemical Bonding -4"
type input "Chemical Bonding -5"
click at [301, 272] on input "[DATE] 10:11 AM" at bounding box center [317, 268] width 146 height 18
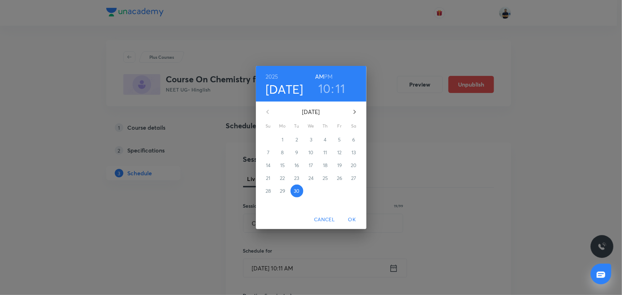
click at [352, 111] on icon "button" at bounding box center [354, 112] width 9 height 9
click at [354, 139] on p "4" at bounding box center [353, 139] width 3 height 7
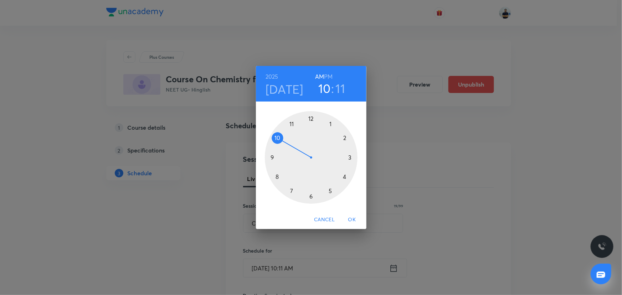
drag, startPoint x: 270, startPoint y: 138, endPoint x: 276, endPoint y: 141, distance: 6.7
click at [269, 139] on div at bounding box center [311, 157] width 93 height 93
click at [343, 137] on div at bounding box center [311, 157] width 93 height 93
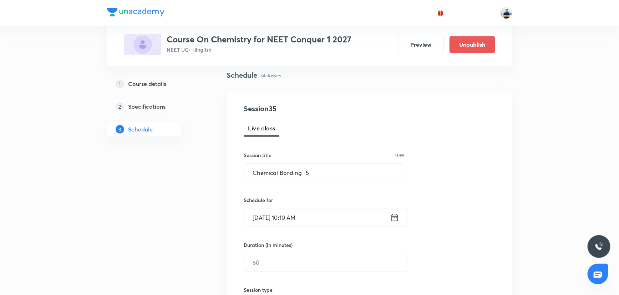
scroll to position [53, 0]
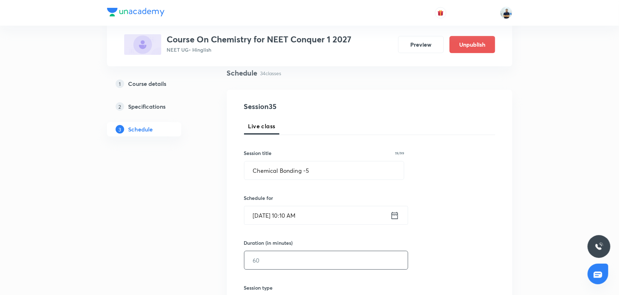
click at [260, 266] on input "text" at bounding box center [325, 260] width 163 height 18
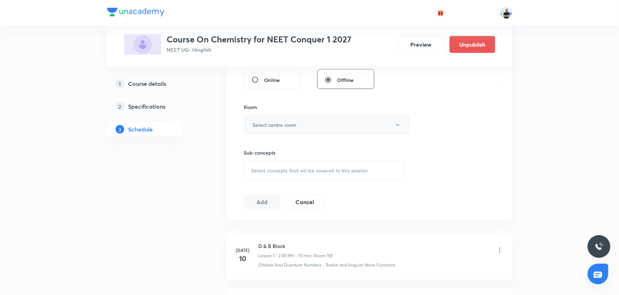
type input "55"
click at [298, 124] on button "Select centre room" at bounding box center [326, 125] width 165 height 20
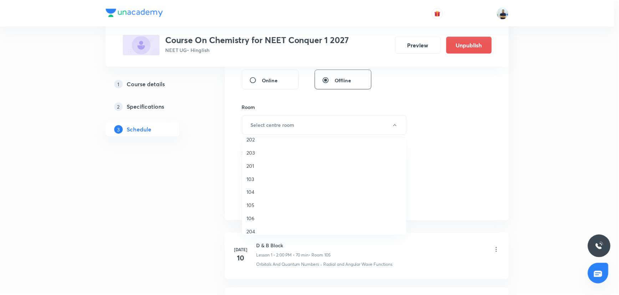
scroll to position [38, 0]
drag, startPoint x: 264, startPoint y: 199, endPoint x: 268, endPoint y: 195, distance: 5.5
click at [264, 199] on span "105" at bounding box center [326, 201] width 156 height 7
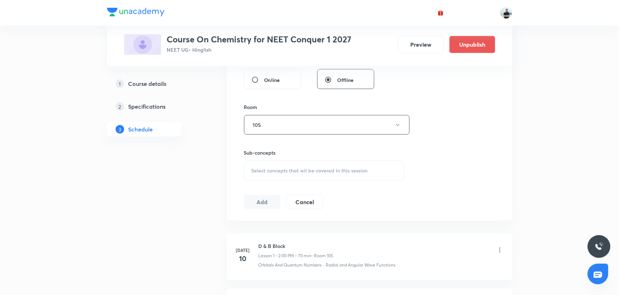
click at [308, 168] on span "Select concepts that wil be covered in this session" at bounding box center [309, 171] width 116 height 6
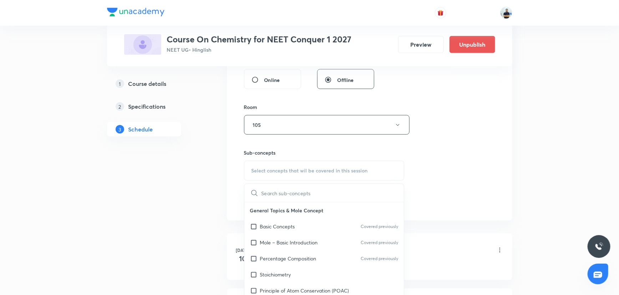
scroll to position [227, 0]
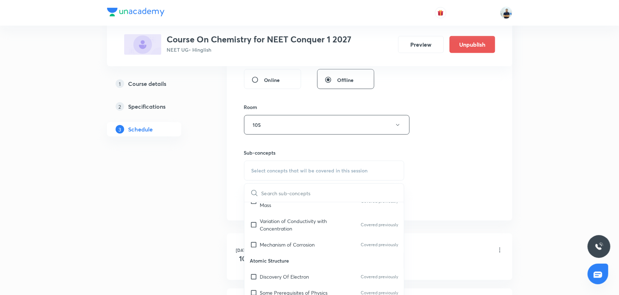
click at [289, 243] on div "Mechanism of Corrosion Covered previously" at bounding box center [324, 245] width 160 height 16
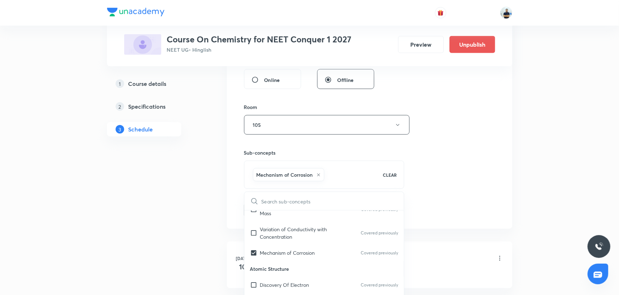
click at [453, 207] on div "Session 35 Live class Session title 19/99 Chemical Bonding -5 ​ Schedule for [D…" at bounding box center [369, 46] width 251 height 343
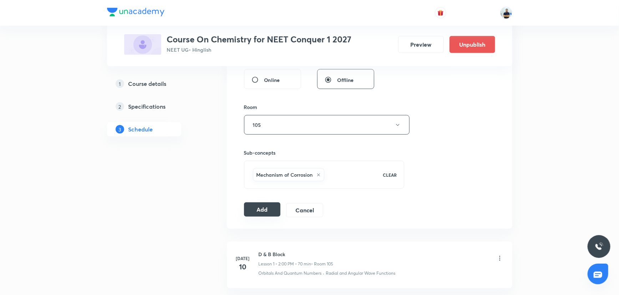
click at [260, 207] on button "Add" at bounding box center [262, 210] width 37 height 14
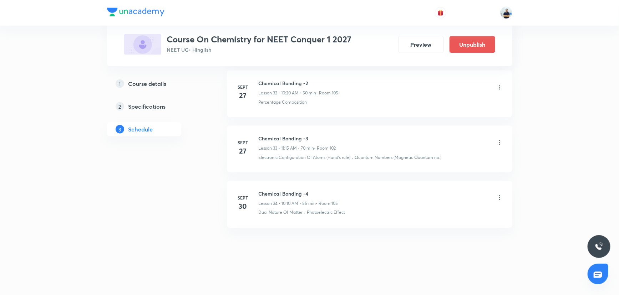
scroll to position [1826, 0]
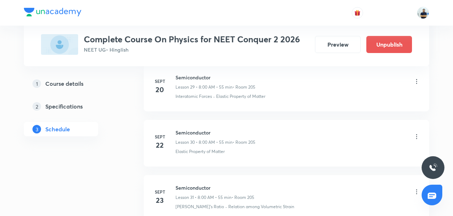
scroll to position [2391, 0]
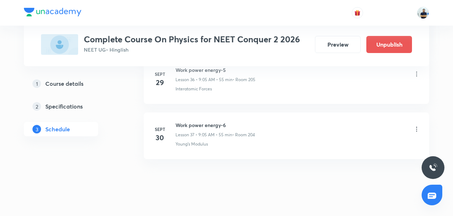
click at [195, 122] on h6 "Work power energy-6" at bounding box center [215, 125] width 80 height 7
copy h6 "Work power energy-6"
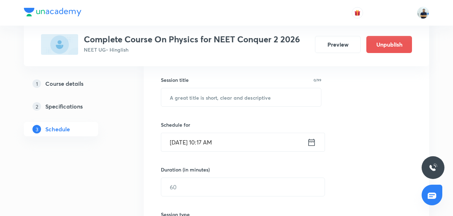
scroll to position [105, 0]
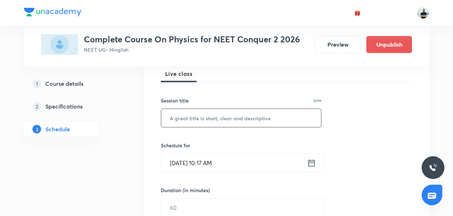
click at [204, 119] on input "text" at bounding box center [241, 118] width 160 height 18
paste input "Work power energy-6"
type input "Work power energy-7"
click at [202, 162] on input "[DATE] 10:17 AM" at bounding box center [234, 163] width 146 height 18
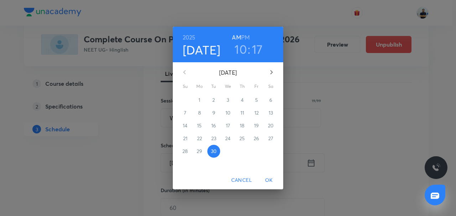
click at [269, 75] on icon "button" at bounding box center [271, 72] width 9 height 9
click at [256, 98] on p "3" at bounding box center [256, 100] width 2 height 7
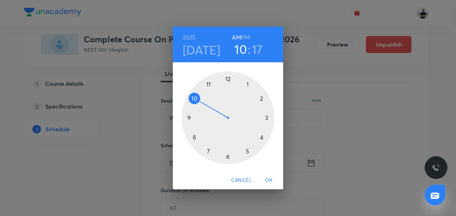
click at [234, 35] on h6 "AM" at bounding box center [236, 37] width 9 height 10
click at [189, 117] on div at bounding box center [228, 118] width 93 height 93
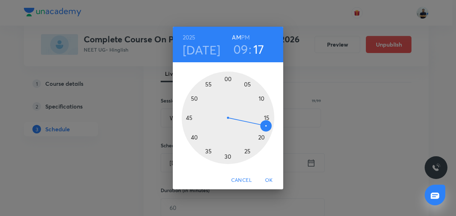
click at [247, 87] on div at bounding box center [228, 118] width 93 height 93
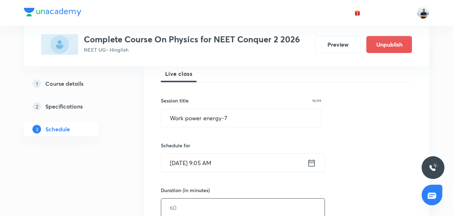
click at [205, 200] on input "text" at bounding box center [242, 208] width 163 height 18
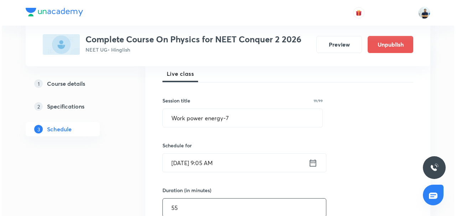
scroll to position [272, 0]
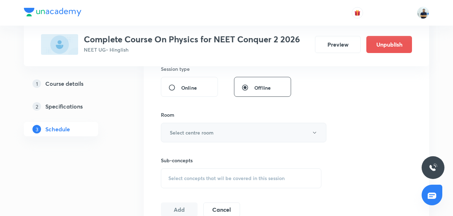
type input "55"
click at [199, 134] on h6 "Select centre room" at bounding box center [192, 132] width 44 height 7
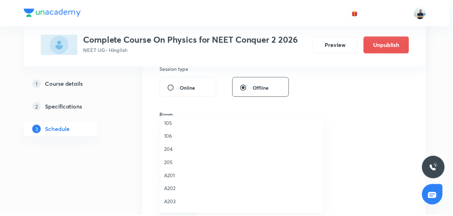
scroll to position [93, 0]
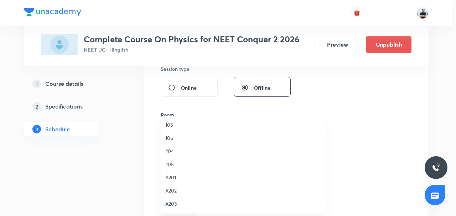
click at [174, 139] on span "106" at bounding box center [243, 137] width 156 height 7
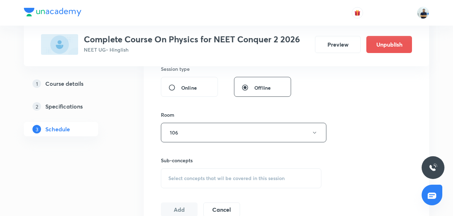
click at [227, 176] on span "Select concepts that wil be covered in this session" at bounding box center [226, 179] width 116 height 6
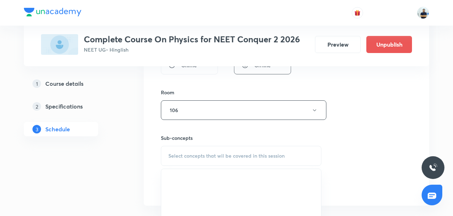
scroll to position [338, 0]
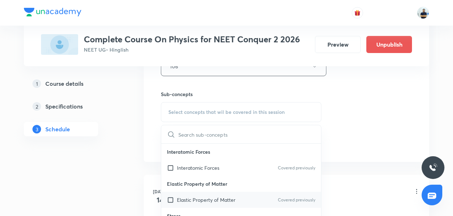
click at [185, 199] on p "Elastic Property of Matter" at bounding box center [206, 199] width 58 height 7
checkbox input "true"
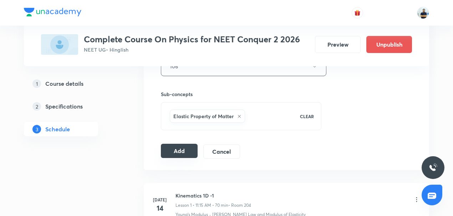
click at [175, 154] on button "Add" at bounding box center [179, 151] width 37 height 14
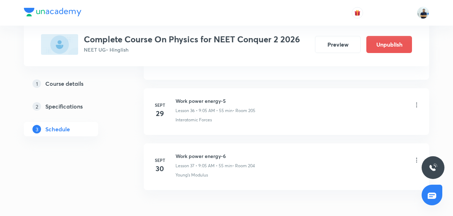
scroll to position [2399, 0]
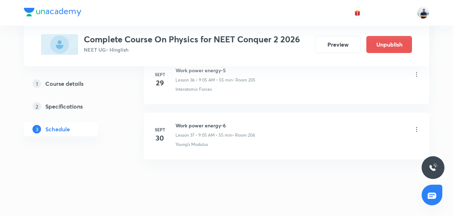
click at [191, 113] on li "Sept 30 Work power energy-6 Lesson 37 • 9:05 AM • 55 min • Room 204 Young's Mod…" at bounding box center [286, 136] width 285 height 47
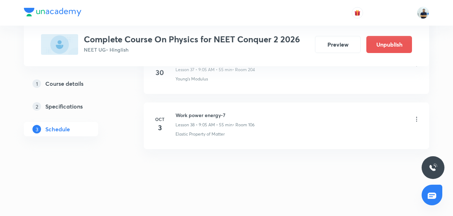
scroll to position [2120, 0]
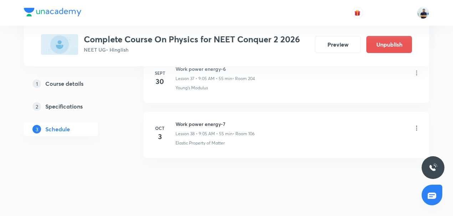
click at [210, 121] on h6 "Work power energy-7" at bounding box center [214, 124] width 79 height 7
copy h6 "Work power energy-7"
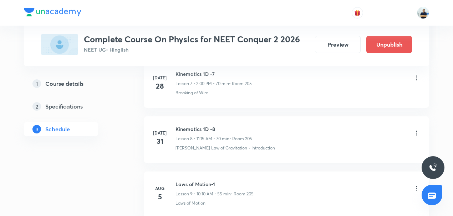
scroll to position [0, 0]
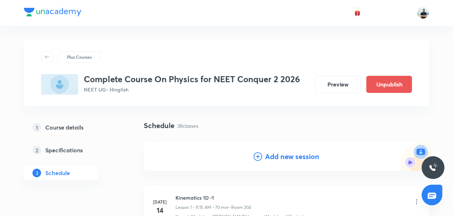
click at [256, 158] on icon at bounding box center [257, 157] width 9 height 9
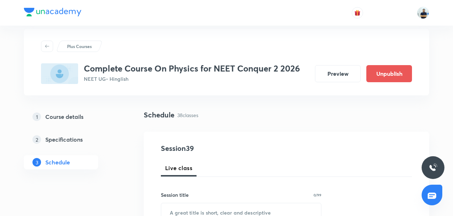
scroll to position [11, 0]
click at [191, 211] on input "text" at bounding box center [241, 212] width 160 height 18
click at [190, 209] on input "text" at bounding box center [241, 212] width 160 height 18
paste input "Work power energy-7"
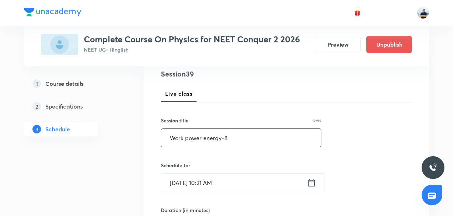
scroll to position [88, 0]
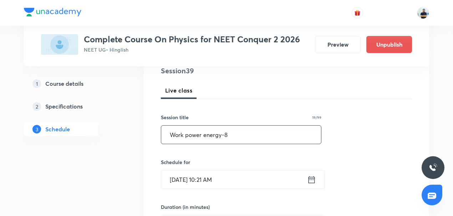
type input "Work power energy-8"
click at [199, 179] on input "Sept 30, 2025, 10:21 AM" at bounding box center [234, 180] width 146 height 18
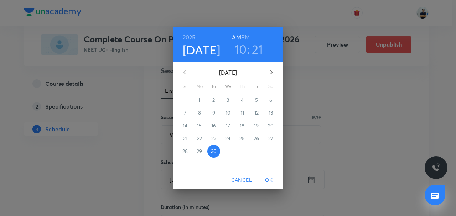
click at [277, 71] on button "button" at bounding box center [271, 72] width 17 height 17
click at [268, 99] on span "4" at bounding box center [271, 100] width 13 height 7
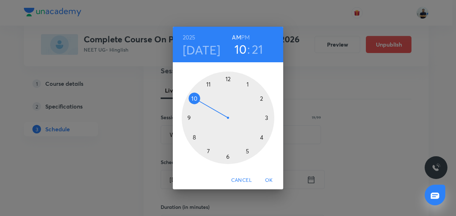
click at [193, 117] on div at bounding box center [228, 118] width 93 height 93
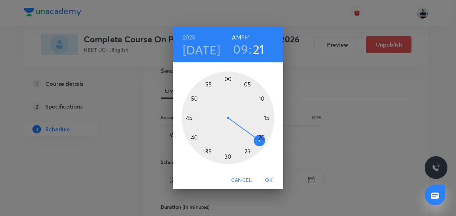
click at [247, 86] on div at bounding box center [228, 118] width 93 height 93
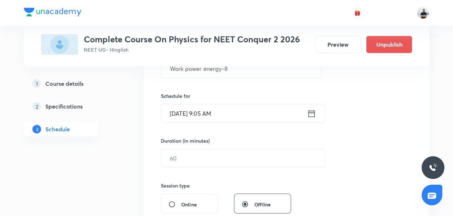
scroll to position [155, 0]
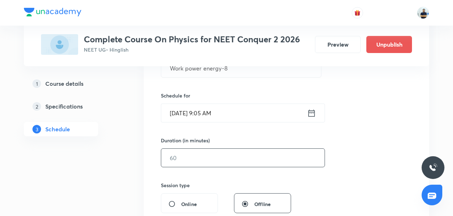
click at [181, 153] on input "text" at bounding box center [242, 158] width 163 height 18
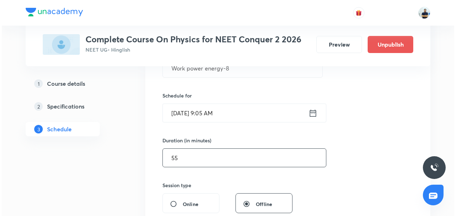
scroll to position [322, 0]
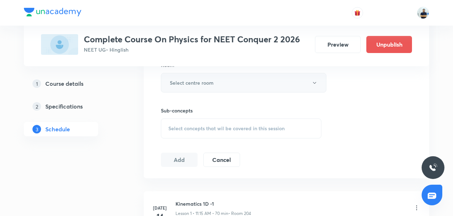
type input "55"
click at [201, 83] on h6 "Select centre room" at bounding box center [192, 82] width 44 height 7
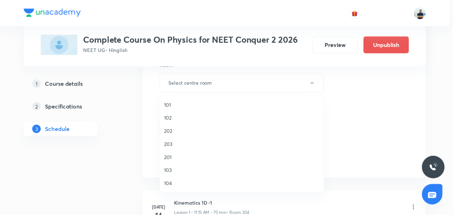
scroll to position [132, 0]
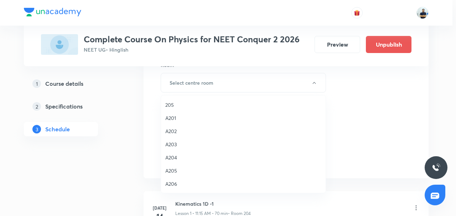
click at [180, 108] on span "205" at bounding box center [243, 104] width 156 height 7
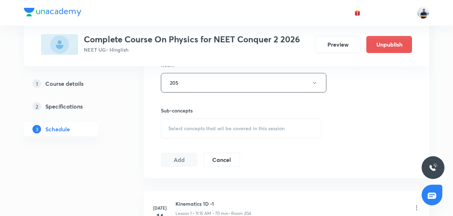
click at [215, 128] on span "Select concepts that wil be covered in this session" at bounding box center [226, 129] width 116 height 6
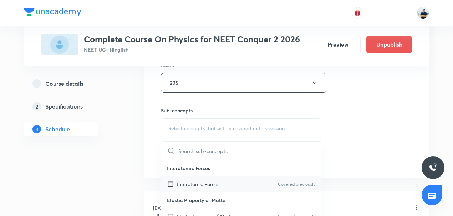
click at [198, 190] on div "Interatomic Forces Covered previously" at bounding box center [241, 184] width 160 height 16
checkbox input "true"
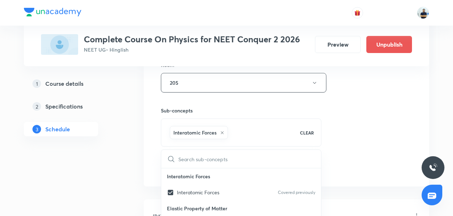
click at [356, 166] on div "Session 39 Live class Session title 19/99 Work power energy-8 ​ Schedule for Oc…" at bounding box center [286, 3] width 251 height 343
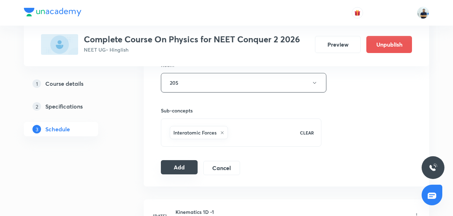
click at [178, 160] on button "Add" at bounding box center [179, 167] width 37 height 14
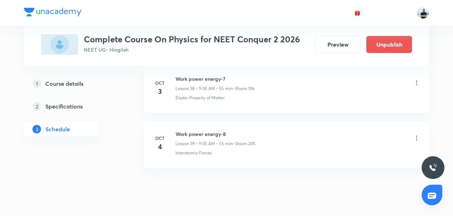
scroll to position [2175, 0]
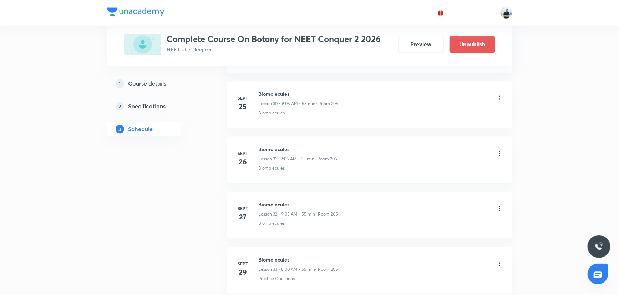
scroll to position [2153, 0]
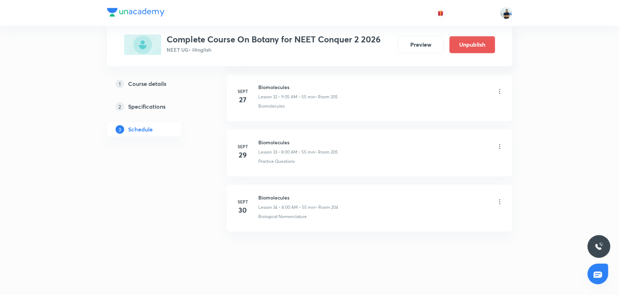
click at [274, 194] on h6 "Biomolecules" at bounding box center [298, 197] width 80 height 7
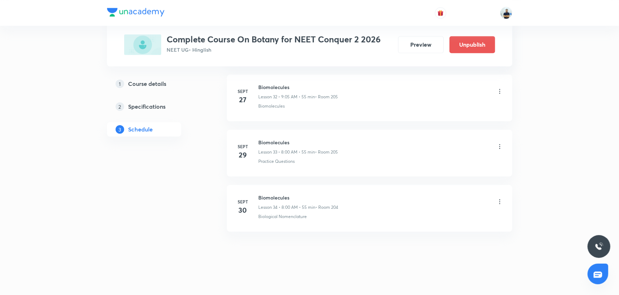
click at [274, 194] on h6 "Biomolecules" at bounding box center [298, 197] width 80 height 7
copy h6 "Biomolecules"
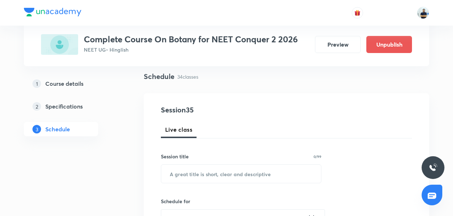
scroll to position [72, 0]
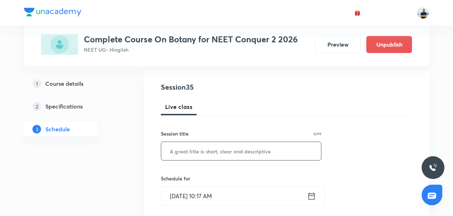
click at [195, 155] on input "text" at bounding box center [241, 151] width 160 height 18
paste input "Biomolecules"
type input "Biomolecules"
click at [200, 201] on input "[DATE] 10:17 AM" at bounding box center [234, 196] width 146 height 18
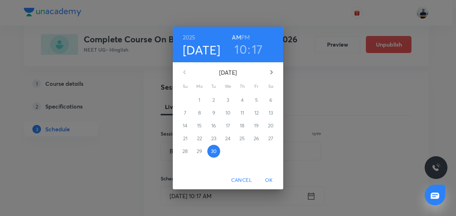
click at [240, 48] on h3 "10" at bounding box center [241, 49] width 12 height 15
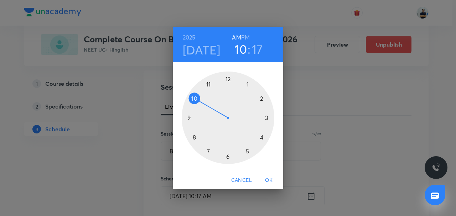
drag, startPoint x: 195, startPoint y: 135, endPoint x: 195, endPoint y: 130, distance: 5.7
click at [195, 136] on div at bounding box center [228, 118] width 93 height 93
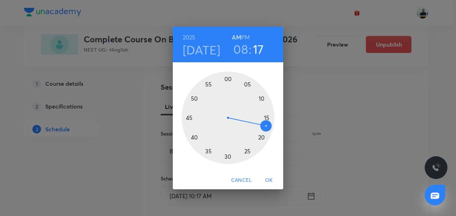
click at [228, 79] on div at bounding box center [228, 118] width 93 height 93
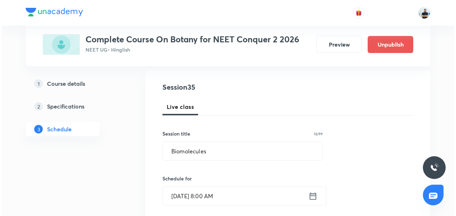
scroll to position [238, 0]
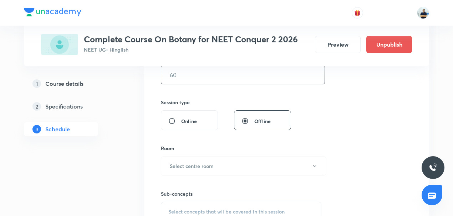
click at [195, 81] on input "text" at bounding box center [242, 75] width 163 height 18
type input "55"
click at [187, 164] on h6 "Select centre room" at bounding box center [192, 166] width 44 height 7
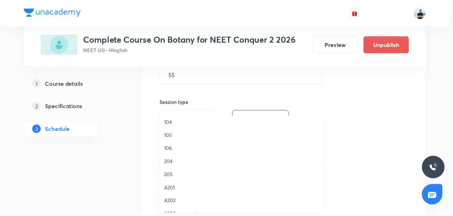
scroll to position [82, 0]
click at [177, 147] on span "106" at bounding box center [243, 148] width 156 height 7
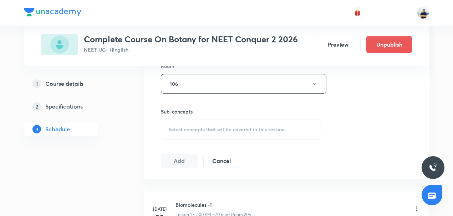
scroll to position [333, 0]
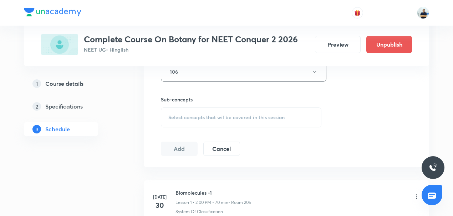
click at [219, 112] on div "Select concepts that wil be covered in this session" at bounding box center [241, 118] width 160 height 20
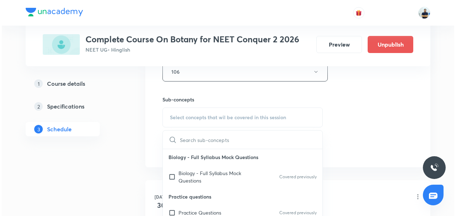
scroll to position [166, 0]
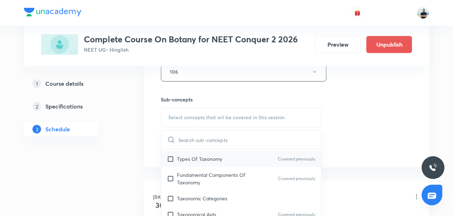
drag, startPoint x: 198, startPoint y: 184, endPoint x: 191, endPoint y: 170, distance: 15.0
click at [198, 183] on p "Fundamental Components Of Taxonomy" at bounding box center [213, 178] width 72 height 15
checkbox input "true"
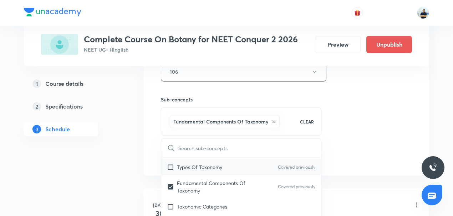
click at [190, 169] on div "Types Of Taxonomy Covered previously" at bounding box center [241, 167] width 160 height 16
checkbox input "true"
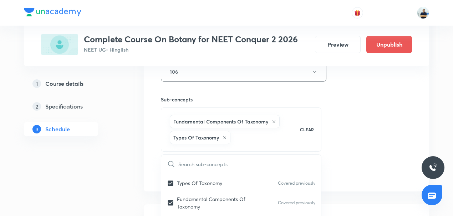
click at [358, 147] on div "Session 35 Live class Session title 12/99 Biomolecules ​ Schedule for [DATE] 8:…" at bounding box center [286, 0] width 251 height 359
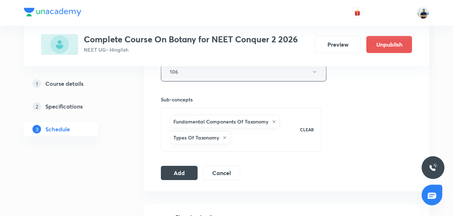
click at [185, 74] on button "106" at bounding box center [243, 72] width 165 height 20
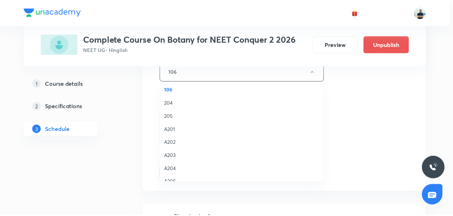
scroll to position [104, 0]
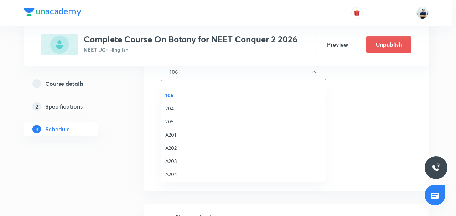
click at [176, 120] on span "205" at bounding box center [243, 121] width 156 height 7
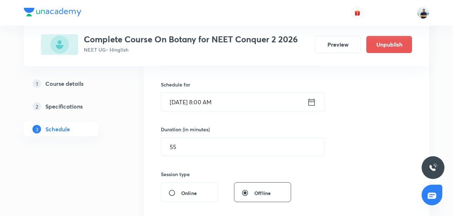
scroll to position [333, 0]
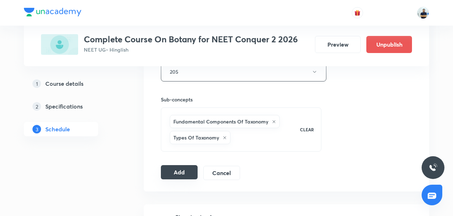
click at [179, 171] on button "Add" at bounding box center [179, 172] width 37 height 14
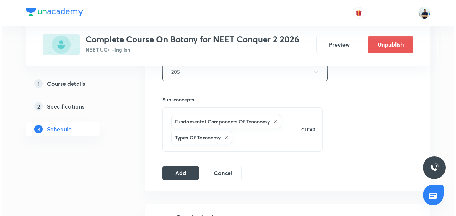
scroll to position [166, 0]
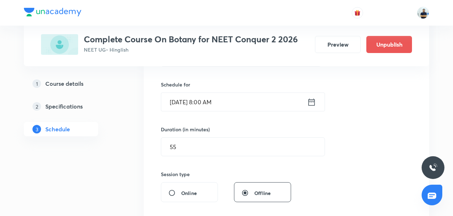
click at [207, 103] on input "[DATE] 8:00 AM" at bounding box center [234, 102] width 146 height 18
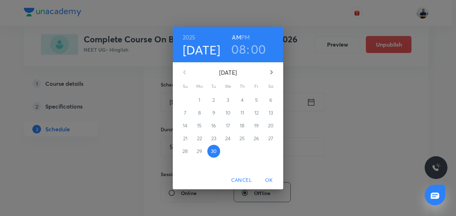
click at [274, 72] on icon "button" at bounding box center [271, 72] width 9 height 9
click at [254, 102] on span "3" at bounding box center [256, 100] width 13 height 7
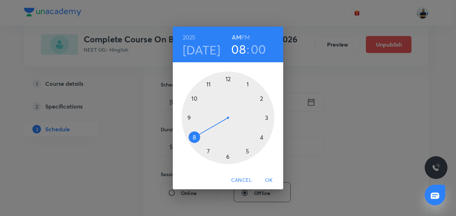
click at [273, 178] on span "OK" at bounding box center [269, 180] width 17 height 9
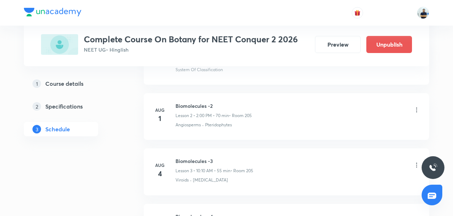
scroll to position [333, 0]
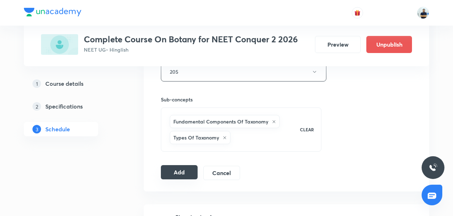
click at [189, 173] on button "Add" at bounding box center [179, 172] width 37 height 14
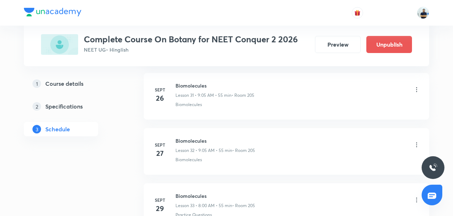
scroll to position [1955, 0]
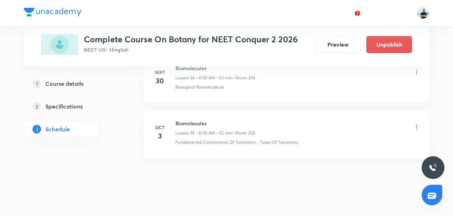
click at [189, 120] on h6 "Biomolecules" at bounding box center [215, 123] width 80 height 7
copy h6 "Biomolecules"
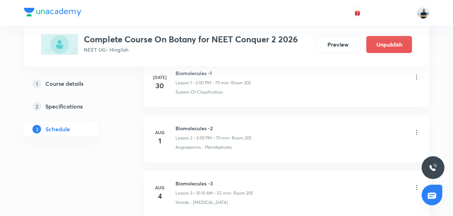
scroll to position [0, 0]
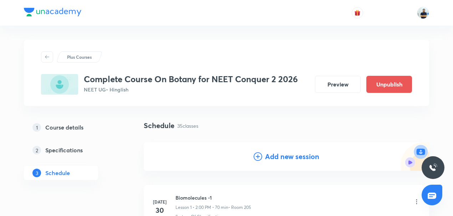
click at [262, 158] on div "Add new session" at bounding box center [286, 157] width 66 height 11
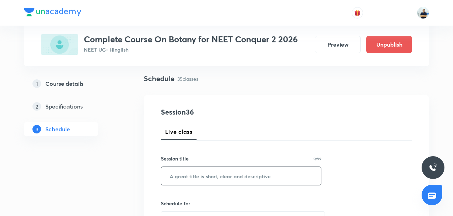
scroll to position [50, 0]
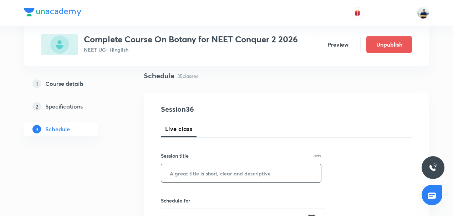
click at [195, 171] on input "text" at bounding box center [241, 173] width 160 height 18
paste input "Biomolecules"
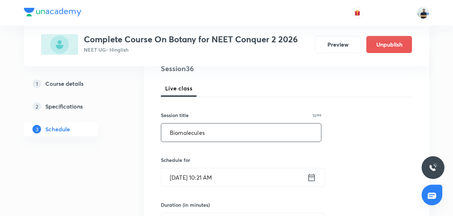
scroll to position [105, 0]
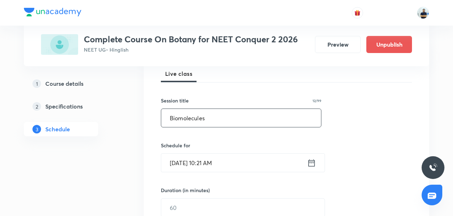
type input "Biomolecules"
click at [199, 167] on input "[DATE] 10:21 AM" at bounding box center [234, 163] width 146 height 18
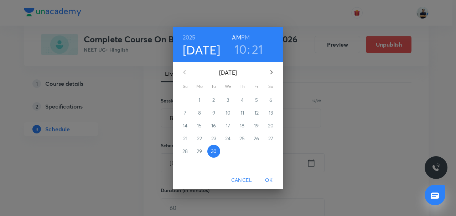
click at [273, 73] on icon "button" at bounding box center [271, 72] width 9 height 9
click at [271, 99] on p "4" at bounding box center [271, 100] width 3 height 7
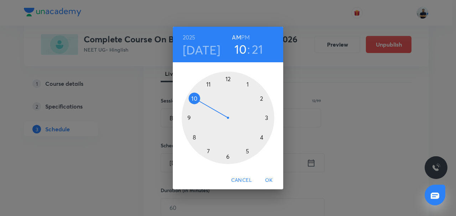
drag, startPoint x: 193, startPoint y: 136, endPoint x: 209, endPoint y: 108, distance: 32.4
click at [193, 137] on div at bounding box center [228, 118] width 93 height 93
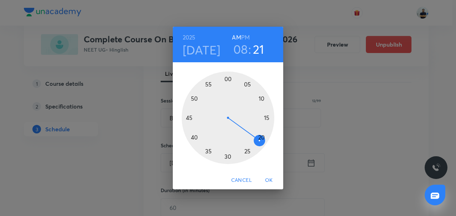
click at [228, 78] on div at bounding box center [228, 118] width 93 height 93
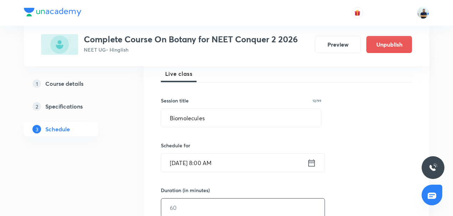
click at [202, 205] on input "text" at bounding box center [242, 208] width 163 height 18
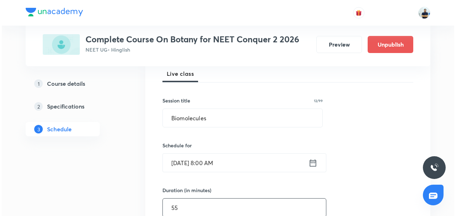
scroll to position [272, 0]
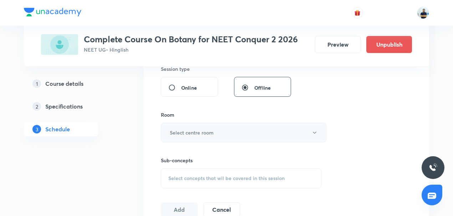
type input "55"
click at [198, 138] on button "Select centre room" at bounding box center [243, 133] width 165 height 20
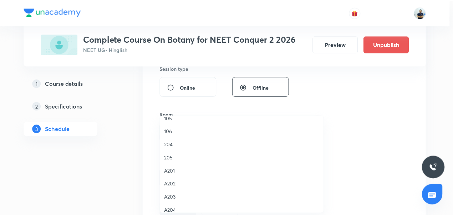
scroll to position [98, 0]
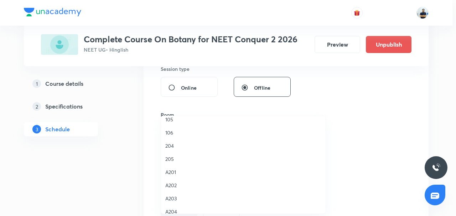
click at [174, 150] on li "204" at bounding box center [243, 145] width 165 height 13
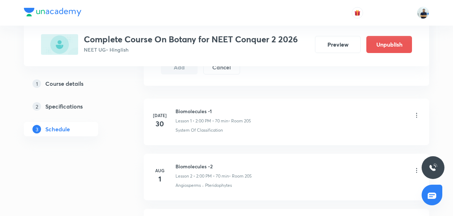
scroll to position [349, 0]
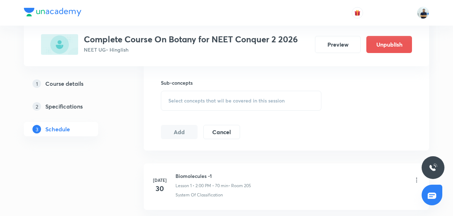
click at [242, 102] on span "Select concepts that wil be covered in this session" at bounding box center [226, 101] width 116 height 6
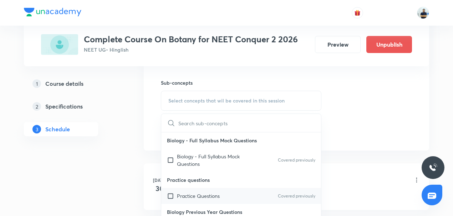
click at [194, 190] on div "Practice Questions Covered previously" at bounding box center [241, 196] width 160 height 16
checkbox input "true"
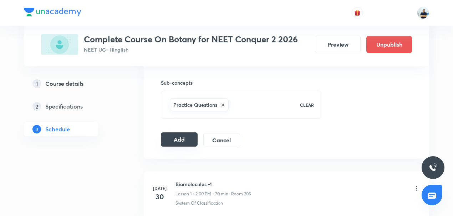
click at [178, 143] on button "Add" at bounding box center [179, 140] width 37 height 14
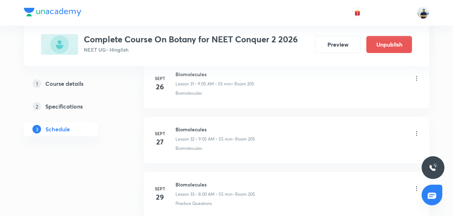
scroll to position [2010, 0]
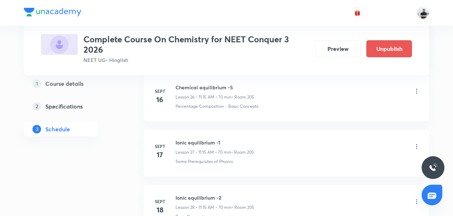
scroll to position [2510, 0]
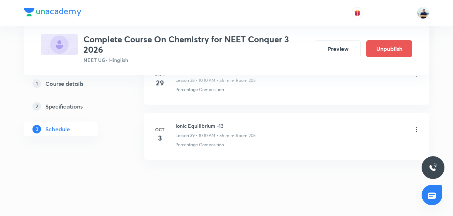
click at [197, 122] on h6 "Ionic Equilibrium -13" at bounding box center [215, 125] width 80 height 7
copy h6 "Ionic Equilibrium -13"
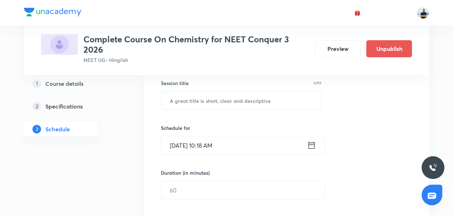
scroll to position [122, 0]
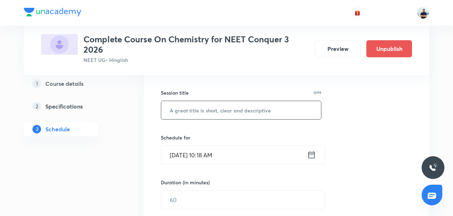
click at [198, 111] on input "text" at bounding box center [241, 110] width 160 height 18
paste input "Ionic Equilibrium -13"
type input "Ionic Equilibrium -14"
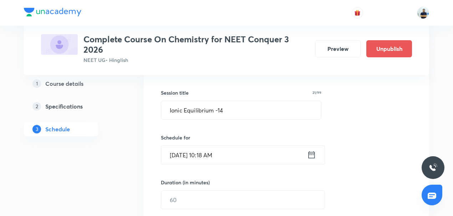
click at [256, 159] on input "[DATE] 10:18 AM" at bounding box center [234, 155] width 146 height 18
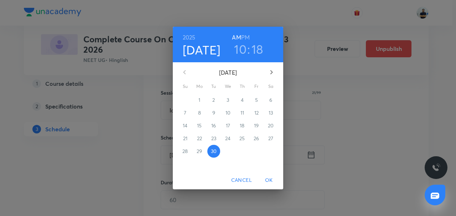
click at [275, 73] on icon "button" at bounding box center [271, 72] width 9 height 9
click at [269, 102] on span "4" at bounding box center [271, 100] width 13 height 7
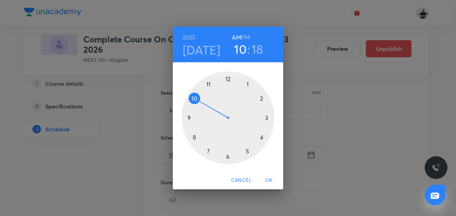
click at [208, 82] on div at bounding box center [228, 118] width 93 height 93
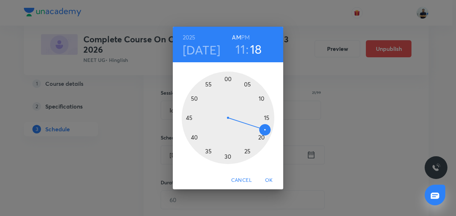
click at [270, 117] on div at bounding box center [228, 118] width 93 height 93
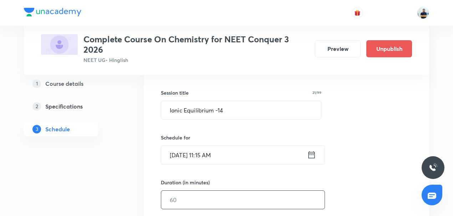
click at [200, 197] on input "text" at bounding box center [242, 200] width 163 height 18
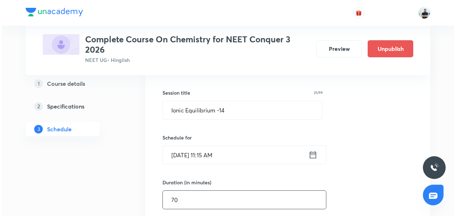
scroll to position [288, 0]
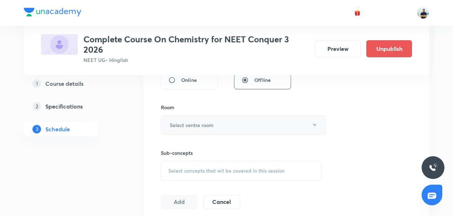
type input "70"
click at [198, 131] on button "Select centre room" at bounding box center [243, 126] width 165 height 20
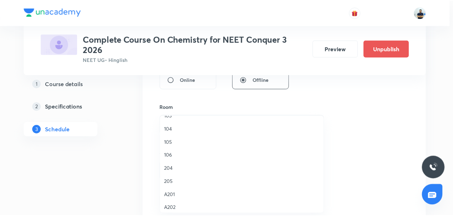
scroll to position [78, 0]
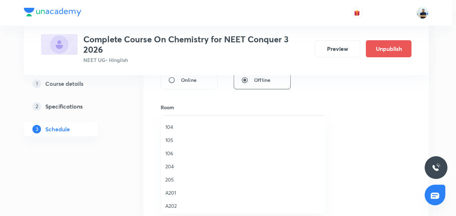
click at [174, 183] on span "205" at bounding box center [243, 179] width 156 height 7
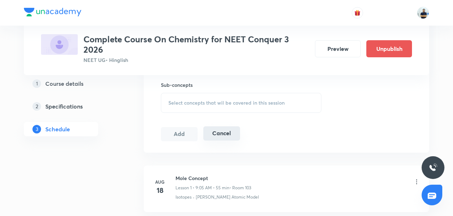
scroll to position [344, 0]
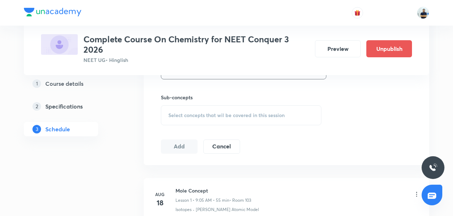
click at [223, 106] on div "Select concepts that wil be covered in this session" at bounding box center [241, 116] width 160 height 20
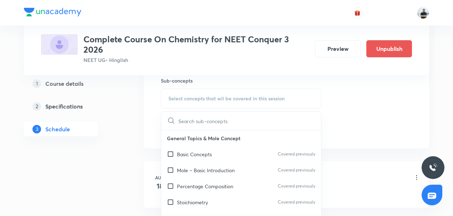
scroll to position [499, 0]
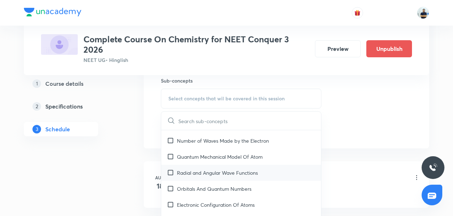
drag, startPoint x: 194, startPoint y: 178, endPoint x: 186, endPoint y: 168, distance: 12.5
click at [194, 185] on p "Orbitals And Quantum Numbers" at bounding box center [214, 188] width 75 height 7
checkbox input "true"
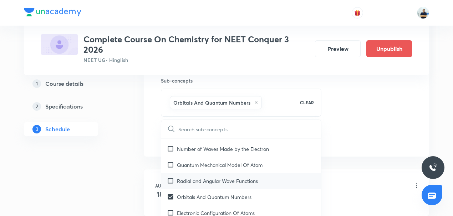
click at [186, 173] on div "Radial and Angular Wave Functions" at bounding box center [241, 181] width 160 height 16
checkbox input "true"
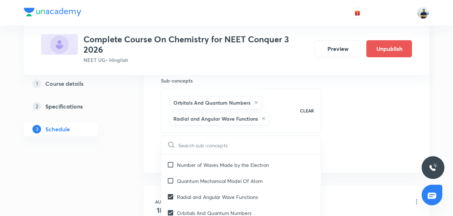
click at [314, 151] on input "text" at bounding box center [249, 145] width 143 height 18
drag, startPoint x: 364, startPoint y: 153, endPoint x: 293, endPoint y: 153, distance: 71.3
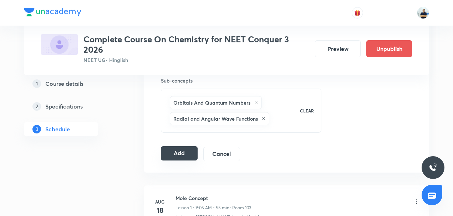
click at [179, 158] on button "Add" at bounding box center [179, 154] width 37 height 14
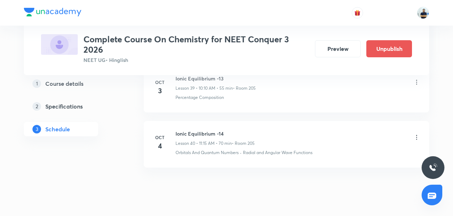
scroll to position [2239, 0]
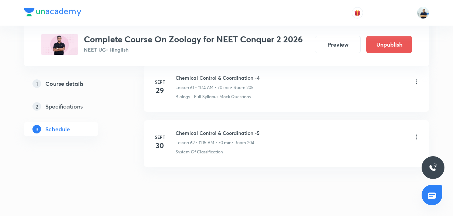
scroll to position [3768, 0]
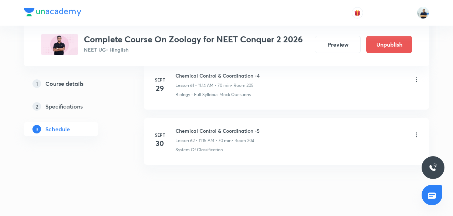
click at [194, 127] on h6 "Chemical Control & Coordination -5" at bounding box center [217, 130] width 84 height 7
copy h6 "Chemical Control & Coordination -5"
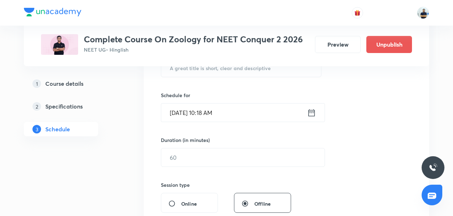
scroll to position [150, 0]
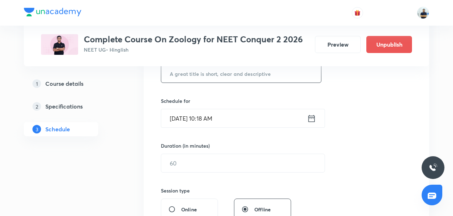
click at [191, 76] on input "text" at bounding box center [241, 74] width 160 height 18
paste input "Chemical Control & Coordination -5"
type input "Chemical Control & Coordination -6"
click at [197, 120] on input "[DATE] 10:18 AM" at bounding box center [234, 118] width 146 height 18
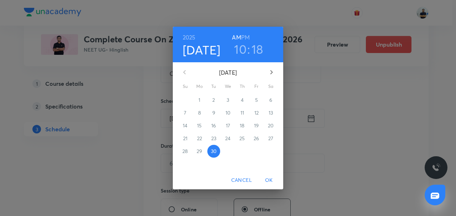
click at [274, 74] on icon "button" at bounding box center [271, 72] width 9 height 9
click at [253, 103] on span "3" at bounding box center [256, 100] width 13 height 7
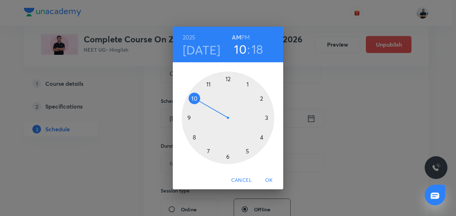
click at [206, 83] on div at bounding box center [228, 118] width 93 height 93
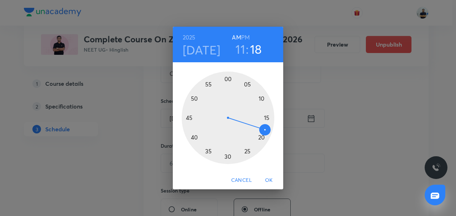
click at [266, 117] on div at bounding box center [228, 118] width 93 height 93
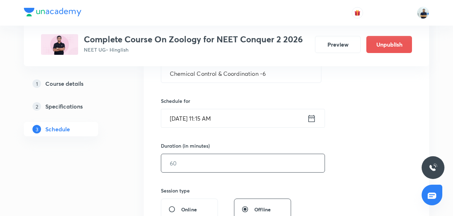
click at [194, 161] on input "text" at bounding box center [242, 163] width 163 height 18
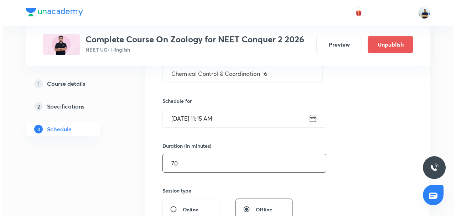
scroll to position [316, 0]
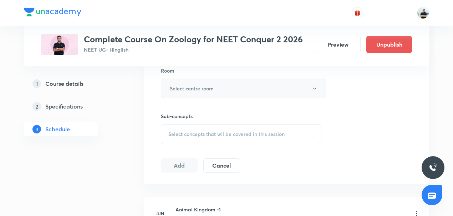
type input "70"
click at [200, 90] on h6 "Select centre room" at bounding box center [192, 88] width 44 height 7
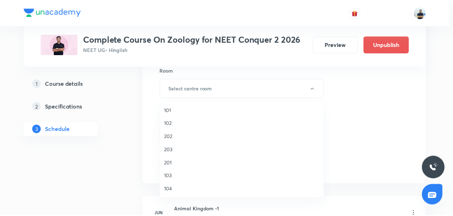
scroll to position [132, 0]
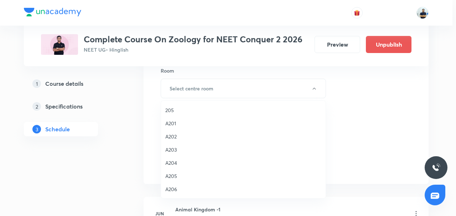
click at [177, 114] on li "205" at bounding box center [243, 110] width 165 height 13
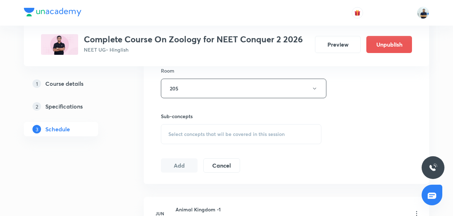
click at [248, 129] on div "Select concepts that wil be covered in this session" at bounding box center [241, 134] width 160 height 20
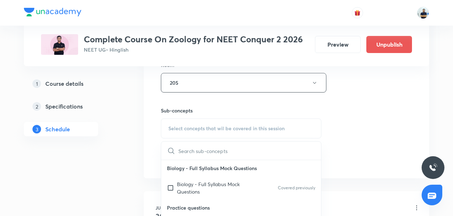
scroll to position [166, 0]
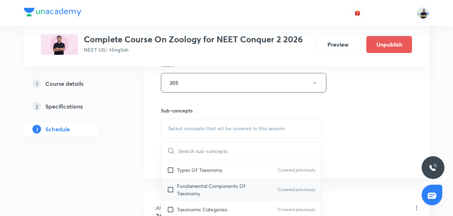
click at [202, 189] on p "Fundamental Components Of Taxonomy" at bounding box center [213, 190] width 72 height 15
checkbox input "true"
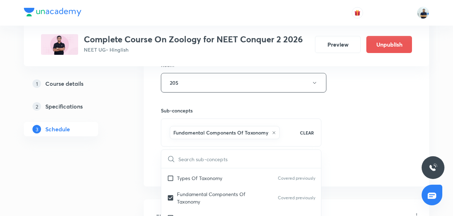
click at [352, 152] on div "Session 63 Live class Session title 34/99 Chemical Control & Coordination -6 ​ …" at bounding box center [286, 3] width 251 height 343
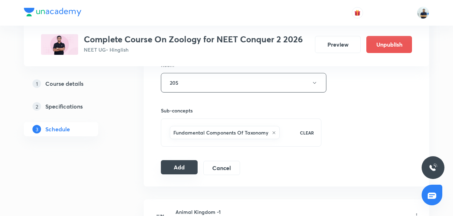
click at [182, 164] on button "Add" at bounding box center [179, 167] width 37 height 14
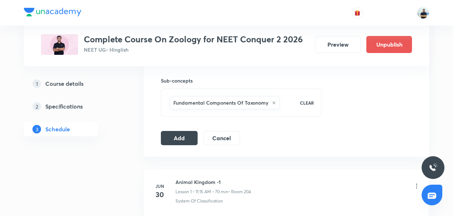
scroll to position [349, 0]
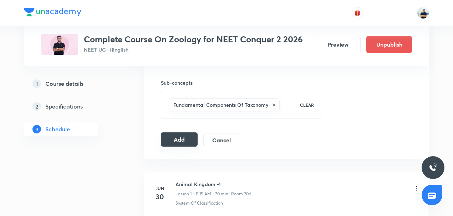
click at [185, 135] on button "Add" at bounding box center [179, 140] width 37 height 14
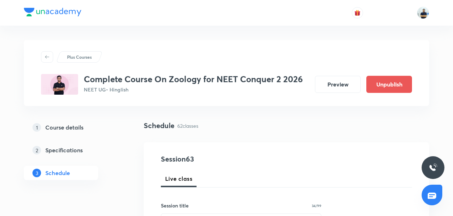
scroll to position [166, 0]
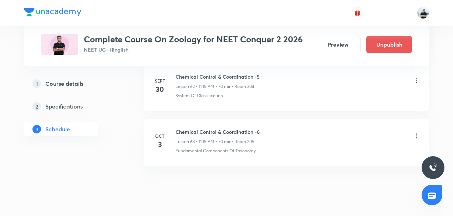
scroll to position [3823, 0]
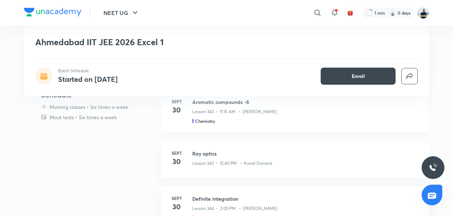
scroll to position [188, 0]
